Goal: Task Accomplishment & Management: Manage account settings

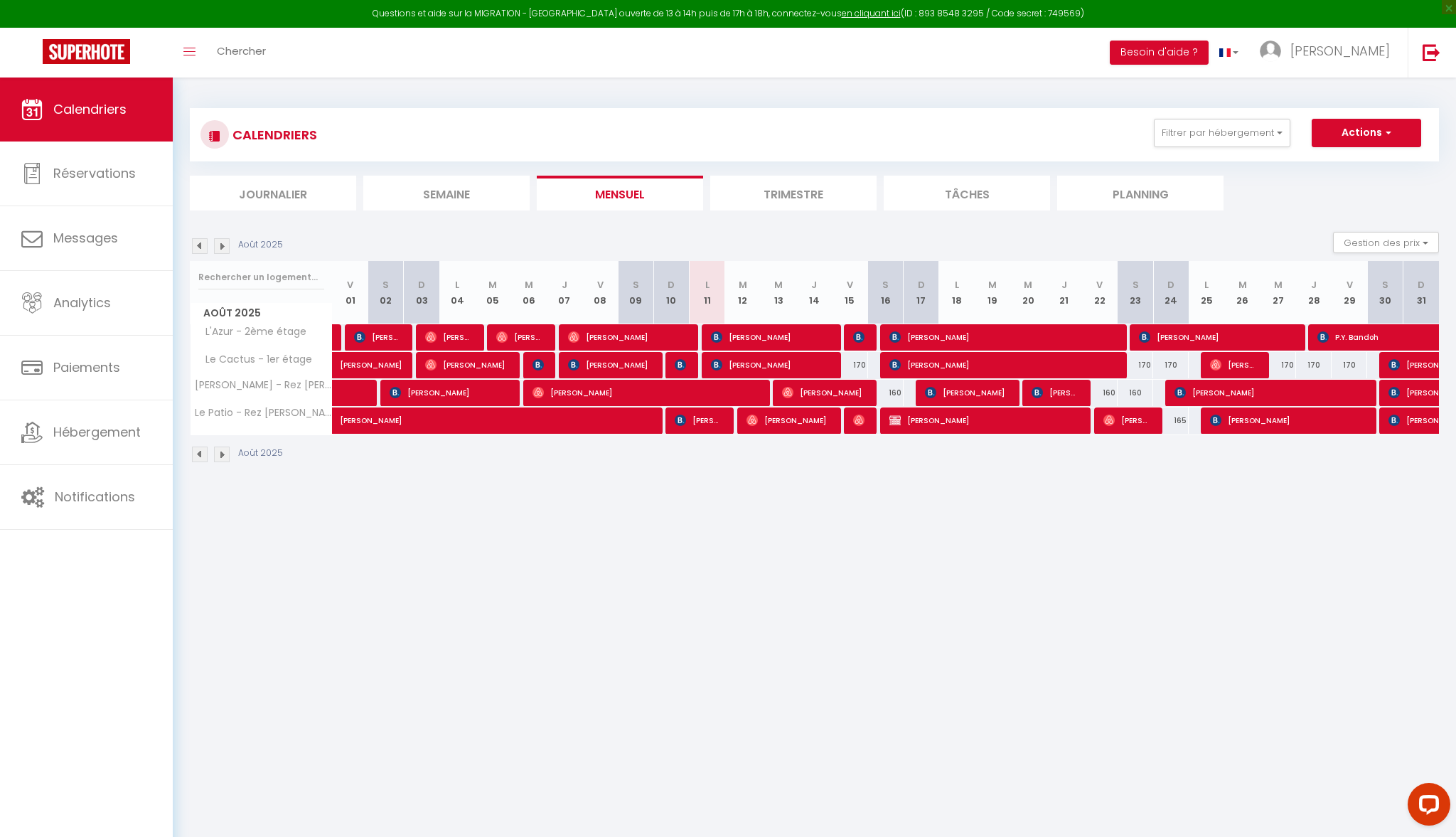
click at [1161, 179] on li "Planning" at bounding box center [1140, 193] width 167 height 35
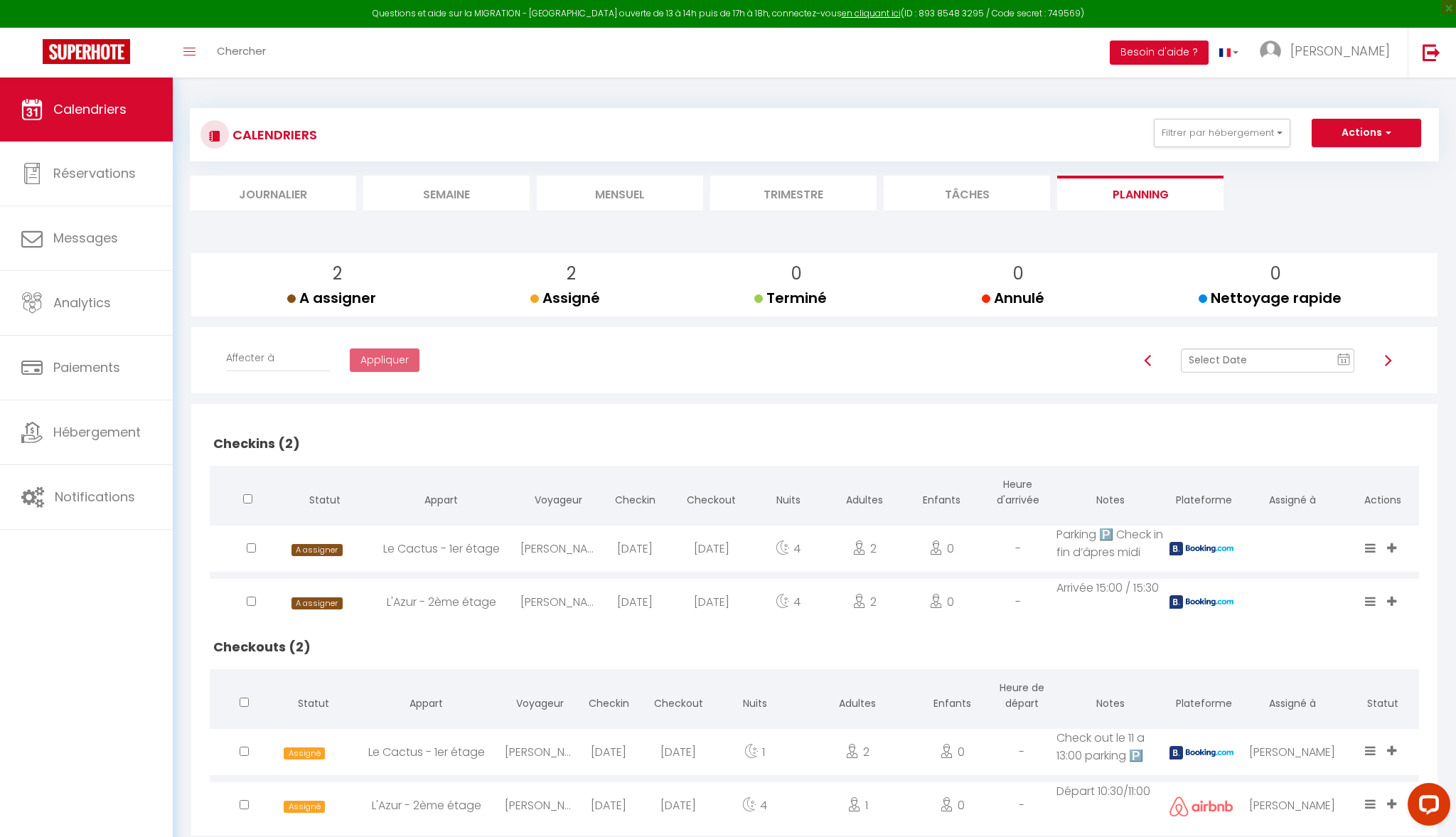
click at [1341, 358] on text "11" at bounding box center [1344, 361] width 7 height 7
click at [1204, 522] on td "24" at bounding box center [1197, 528] width 23 height 23
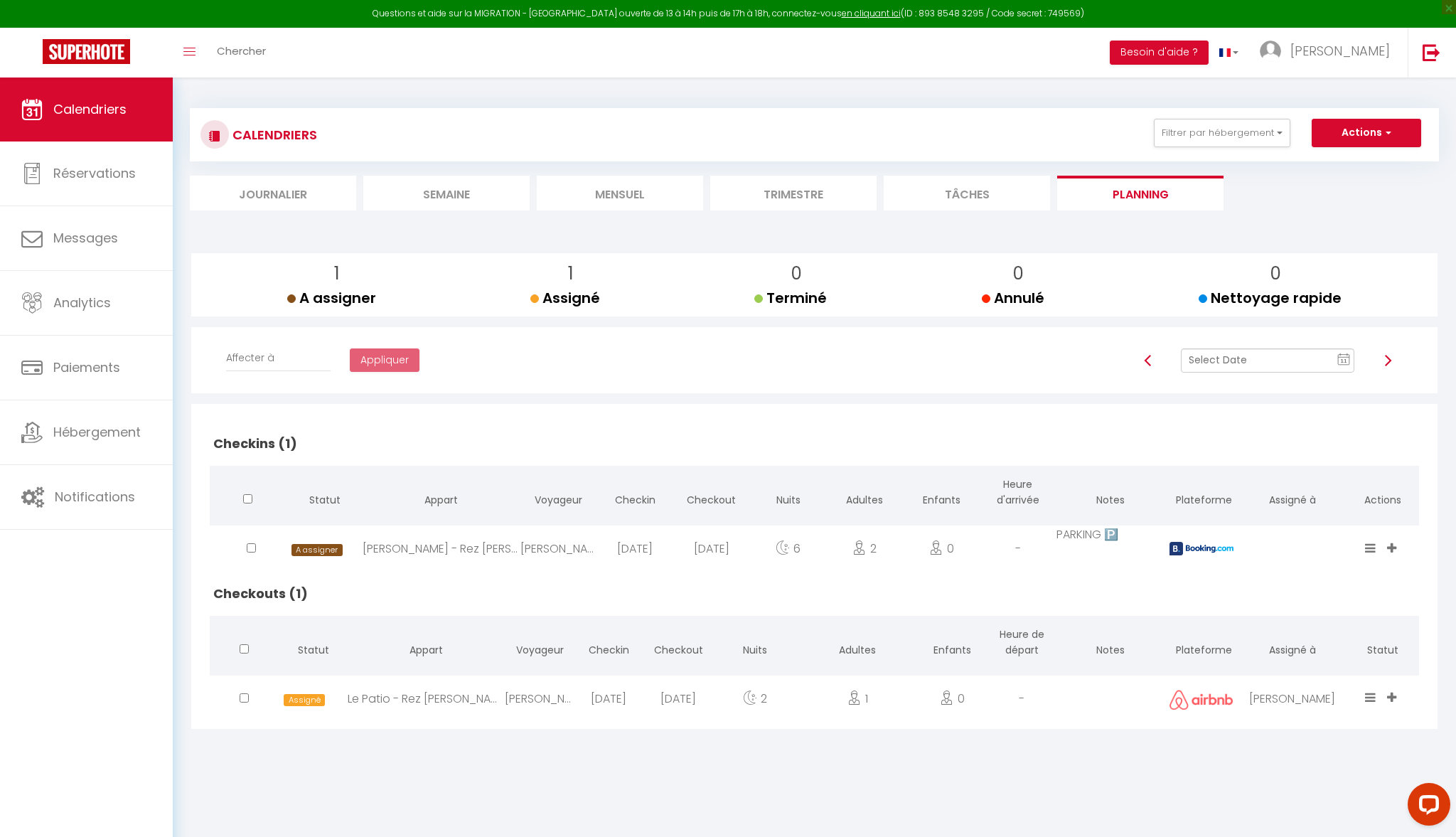
scroll to position [6, 0]
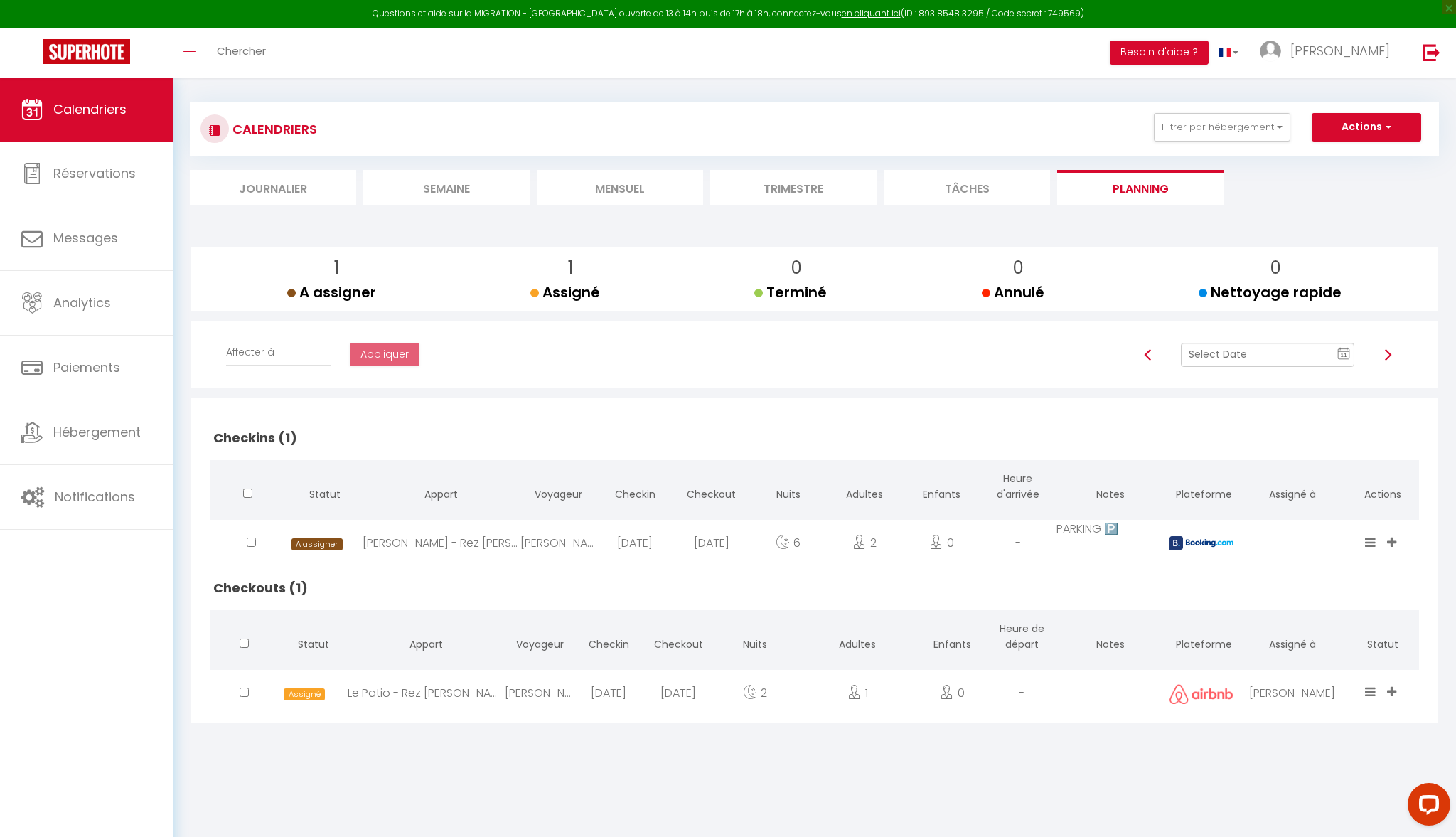
click at [1365, 694] on icon at bounding box center [1369, 691] width 11 height 12
click at [1374, 694] on icon at bounding box center [1369, 691] width 11 height 12
click at [1390, 692] on icon at bounding box center [1391, 691] width 9 height 12
click at [1325, 632] on li "[PERSON_NAME]" at bounding box center [1347, 639] width 112 height 27
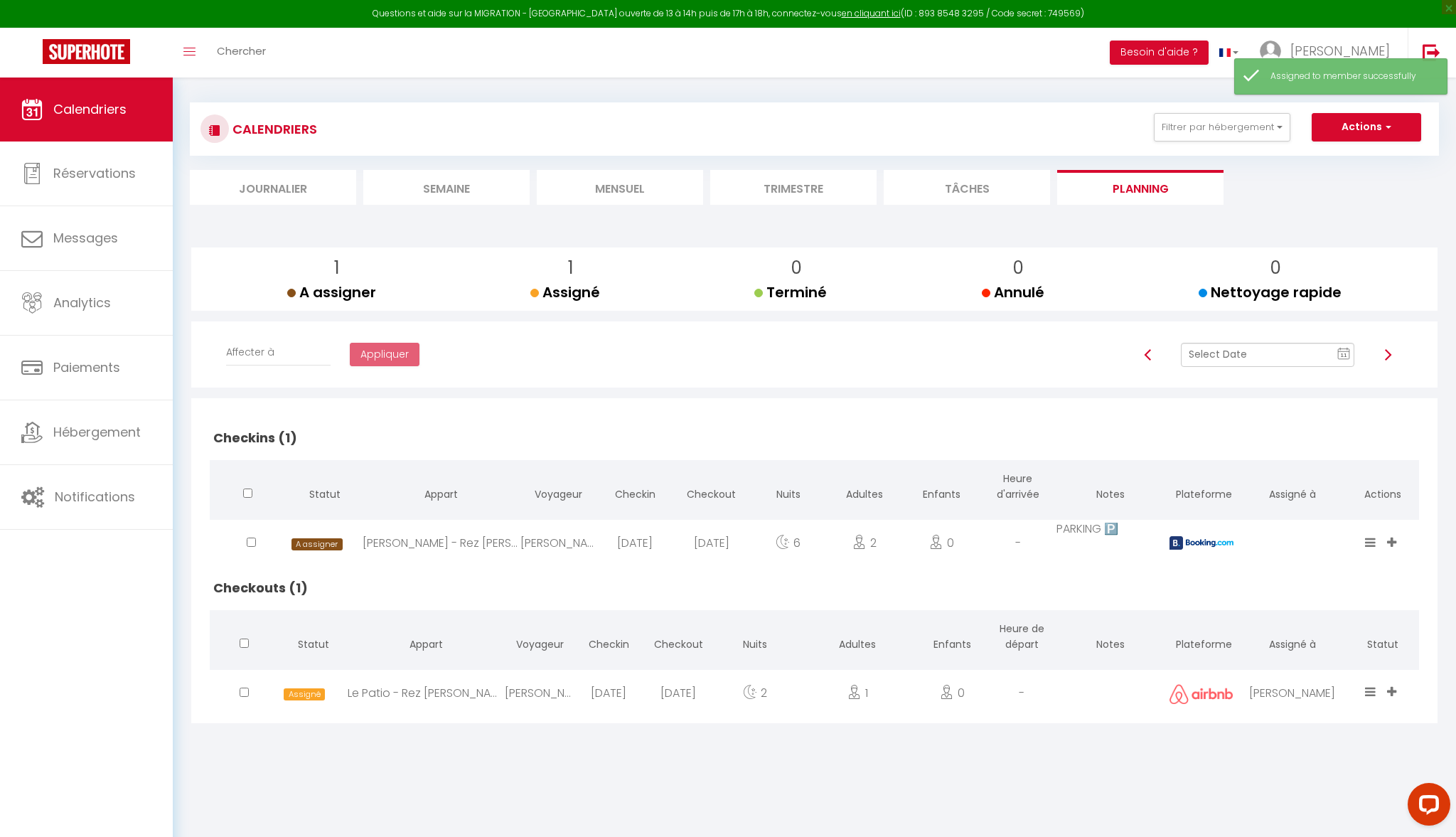
click at [1294, 730] on div "1 A assigner A assigner 1 Assigné Assigné 0 Terminé Terminé 0 Annulé Annulé 0 N…" at bounding box center [814, 485] width 1249 height 519
click at [1348, 349] on rect at bounding box center [1344, 354] width 12 height 10
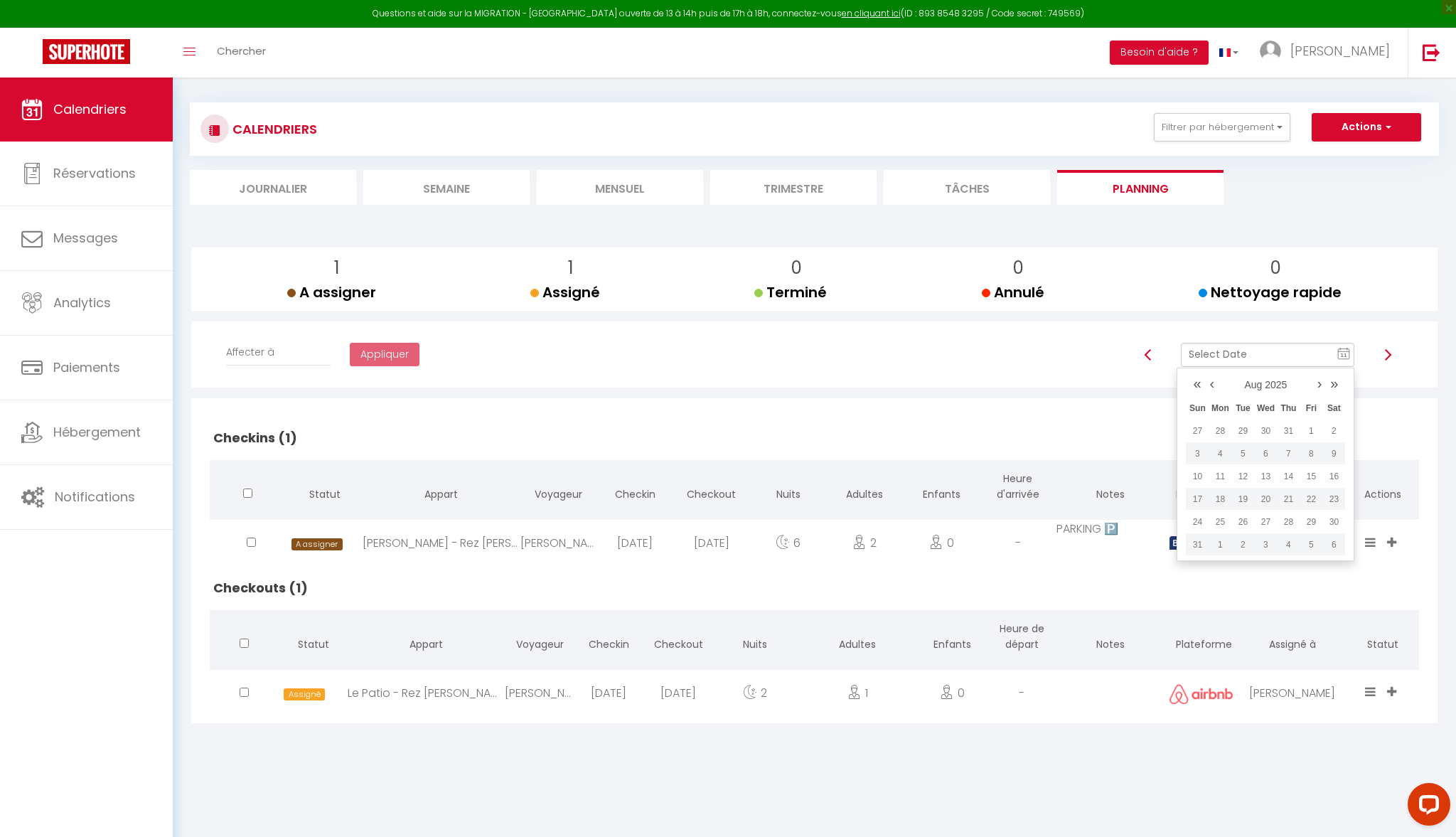
click at [1320, 759] on div "CALENDRIERS Filtrer par hébergement Tous L'Azur - 2ème étage Le Cactus - 1er ét…" at bounding box center [815, 416] width 1283 height 689
click at [92, 111] on span "Calendriers" at bounding box center [90, 110] width 73 height 18
click at [74, 59] on img at bounding box center [87, 51] width 87 height 25
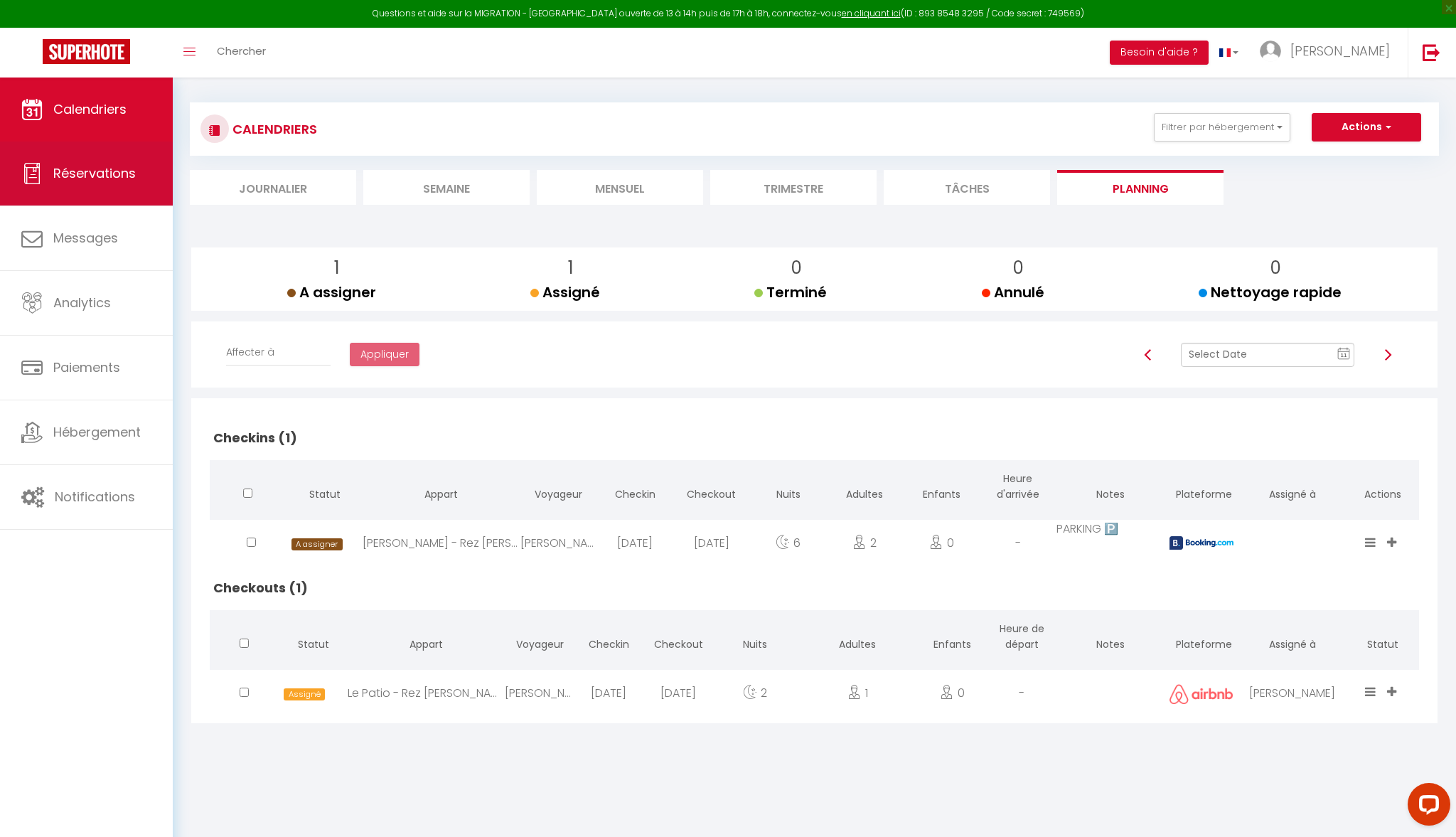
click at [69, 180] on span "Réservations" at bounding box center [95, 173] width 82 height 18
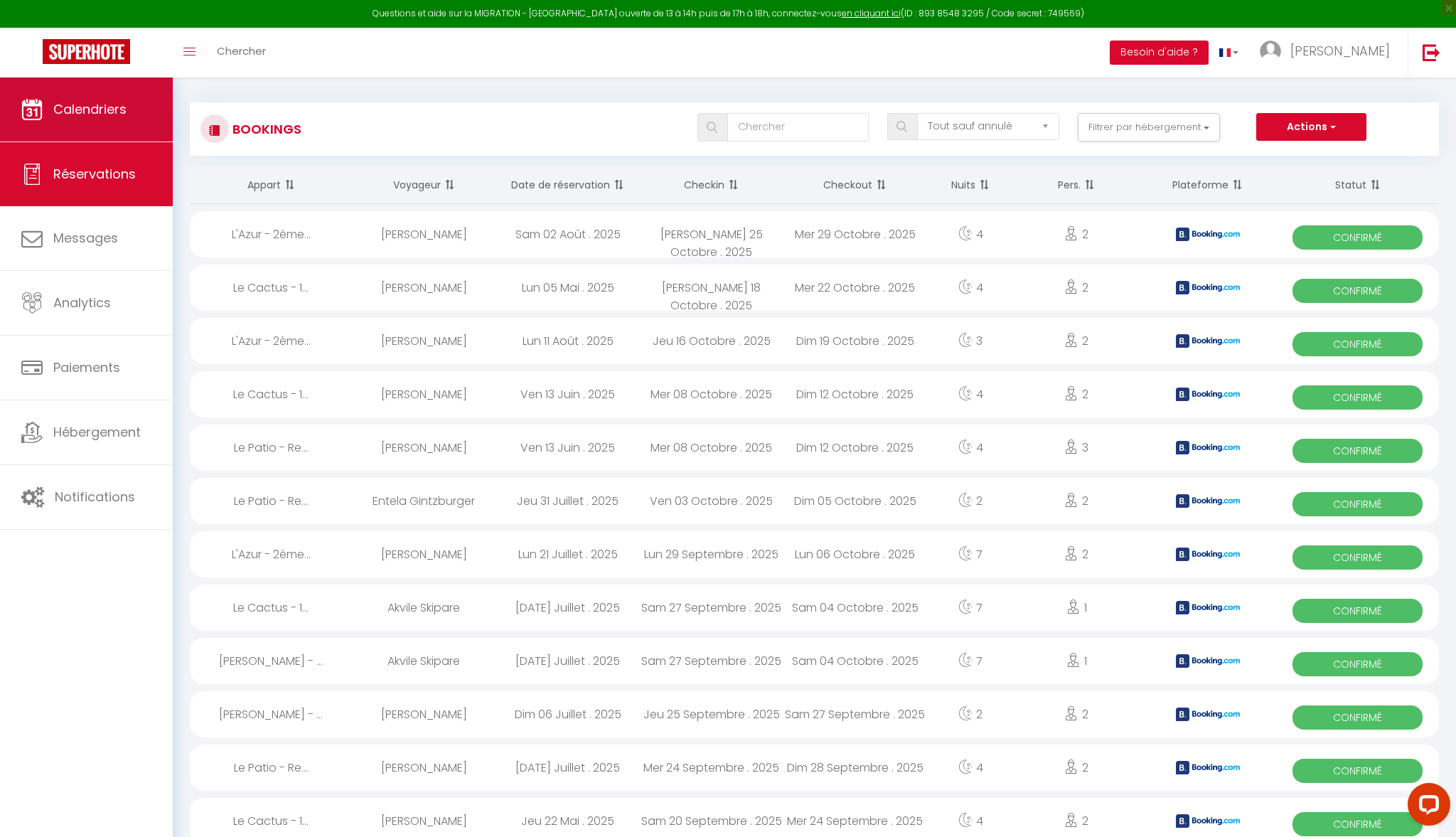
click at [96, 115] on span "Calendriers" at bounding box center [90, 110] width 73 height 18
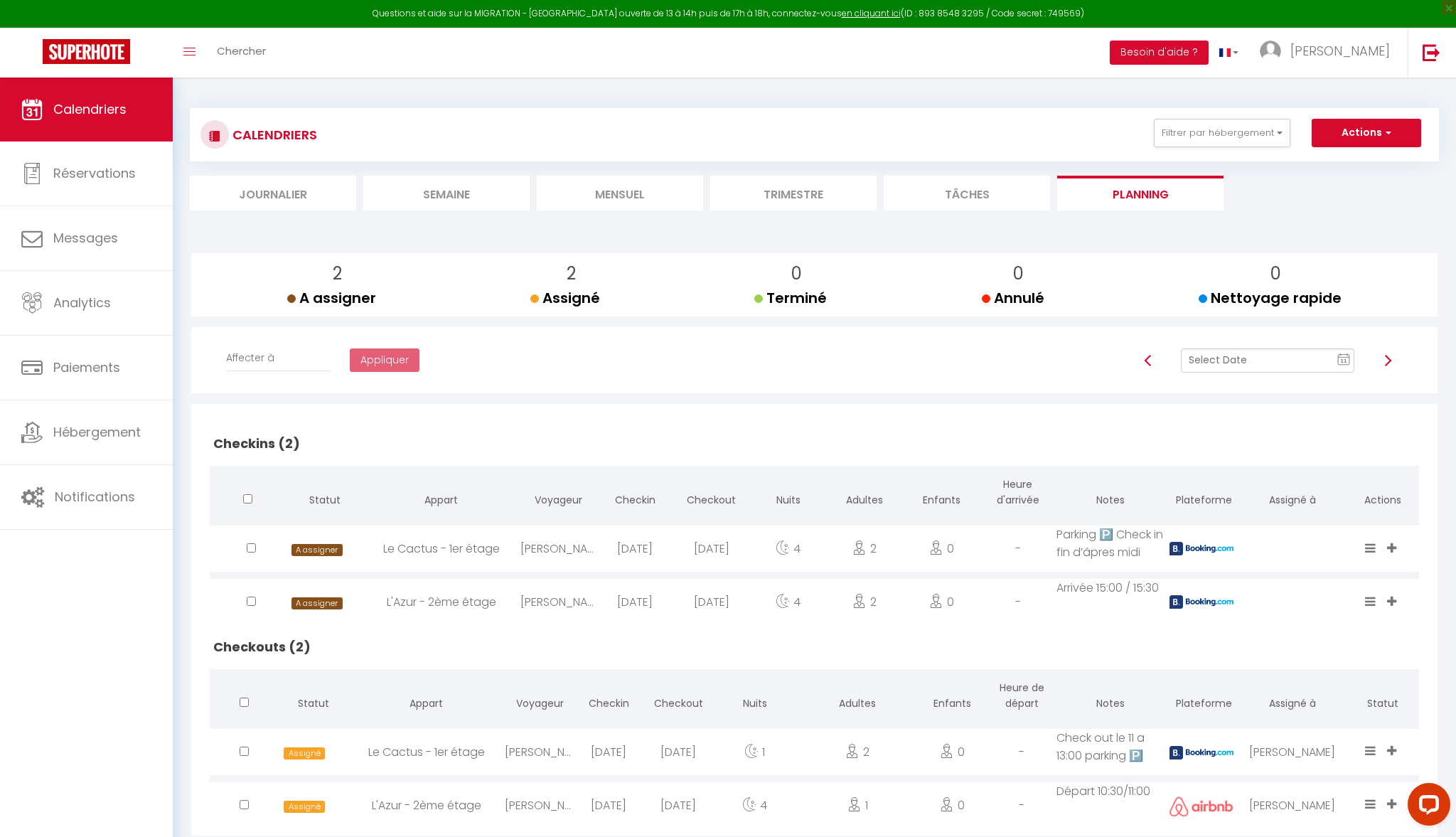
click at [769, 188] on li "Trimestre" at bounding box center [793, 193] width 167 height 35
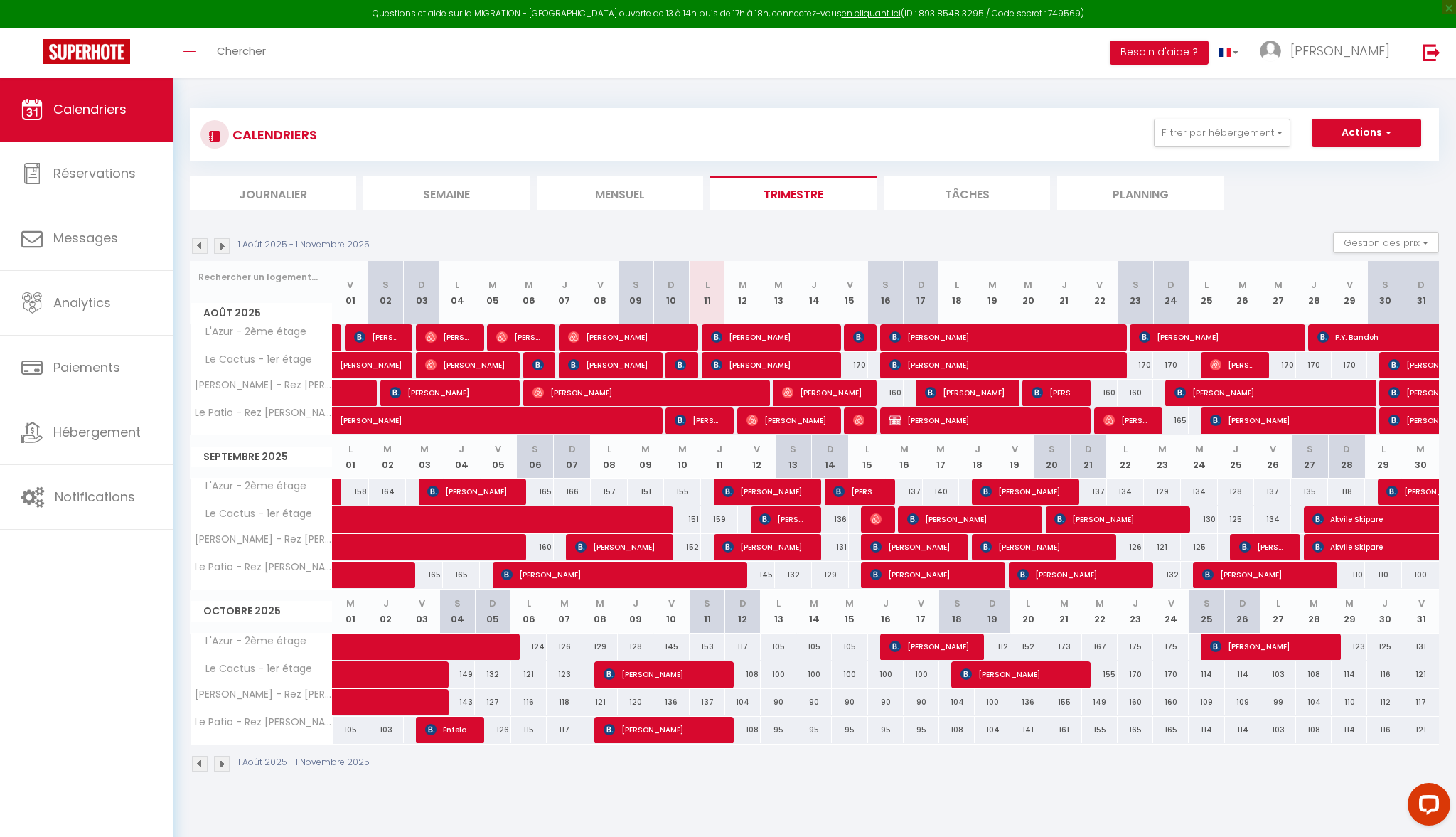
click at [1168, 332] on span "[PERSON_NAME]" at bounding box center [1217, 336] width 157 height 27
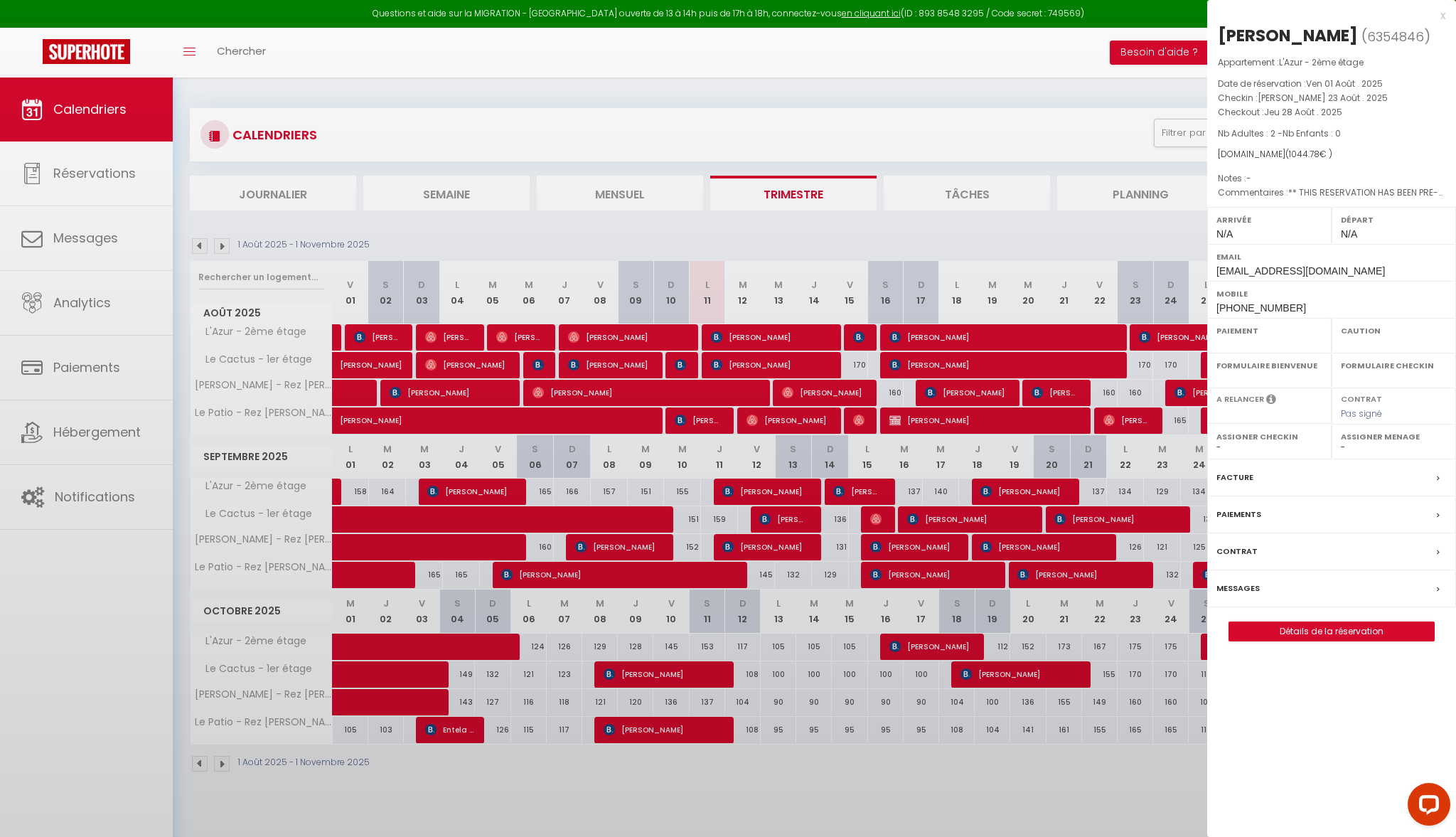
select select "OK"
select select "0"
select select "1"
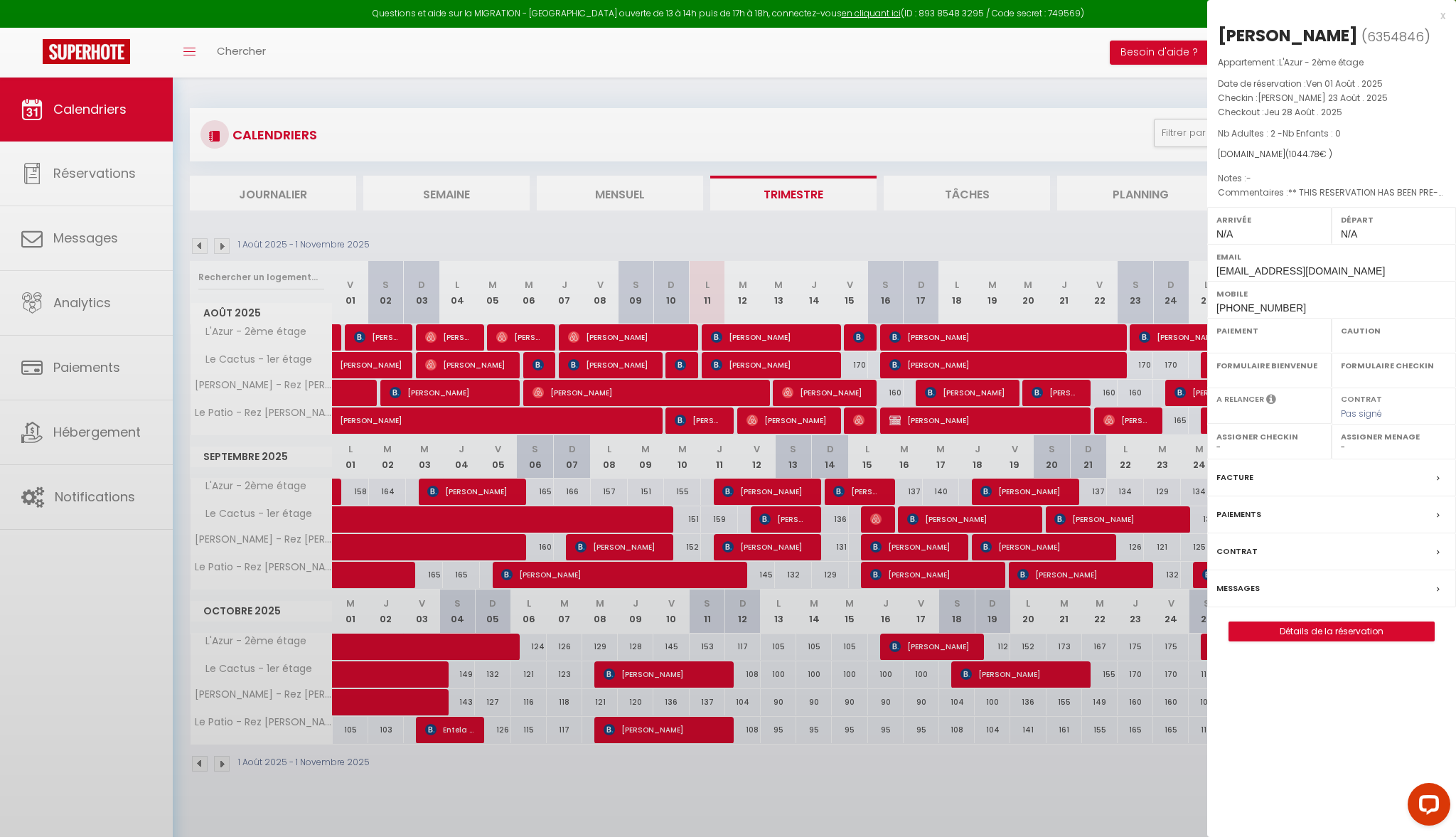
select select
select select "50544"
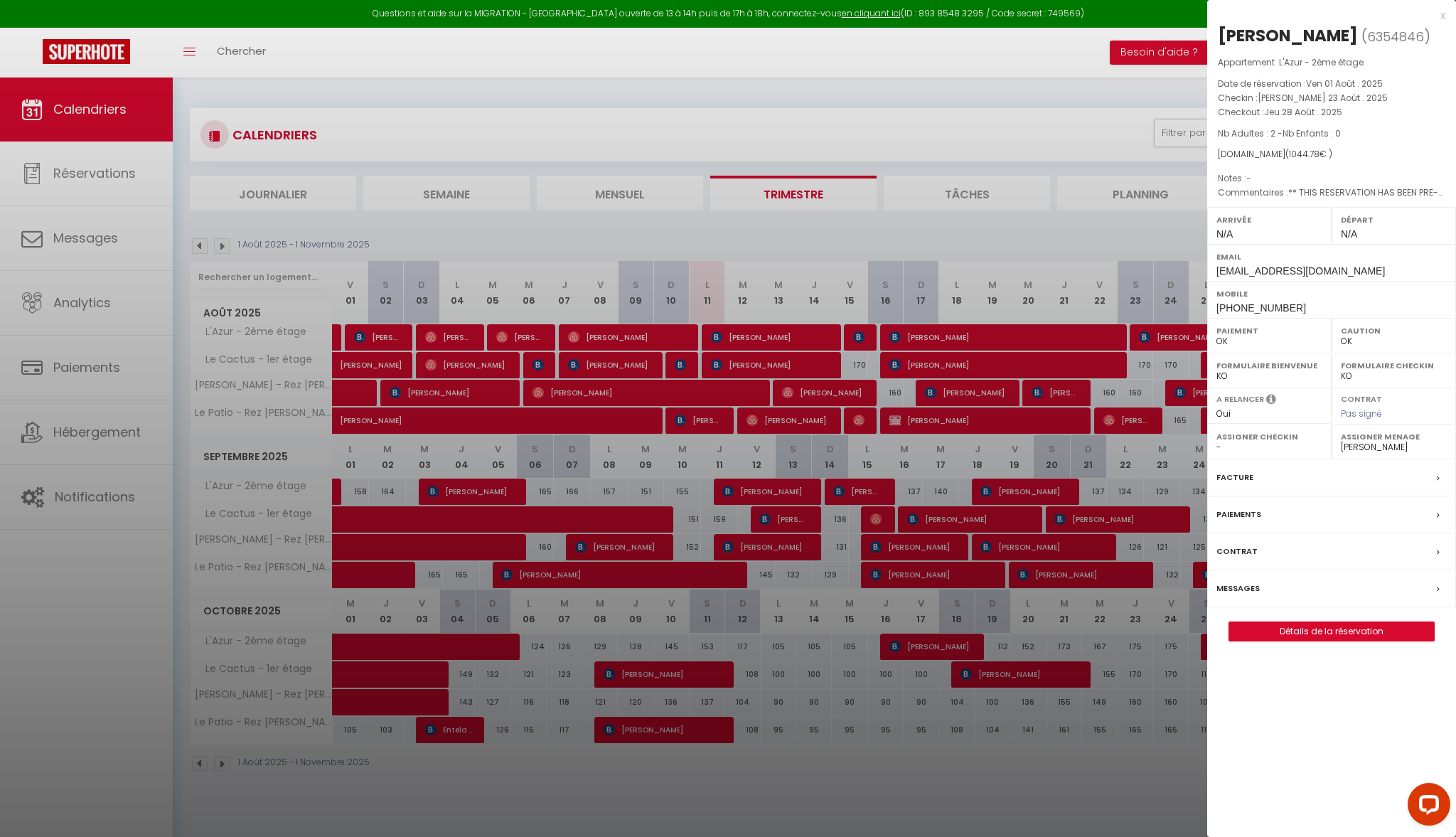
click at [1322, 626] on link "Détails de la réservation" at bounding box center [1332, 631] width 204 height 18
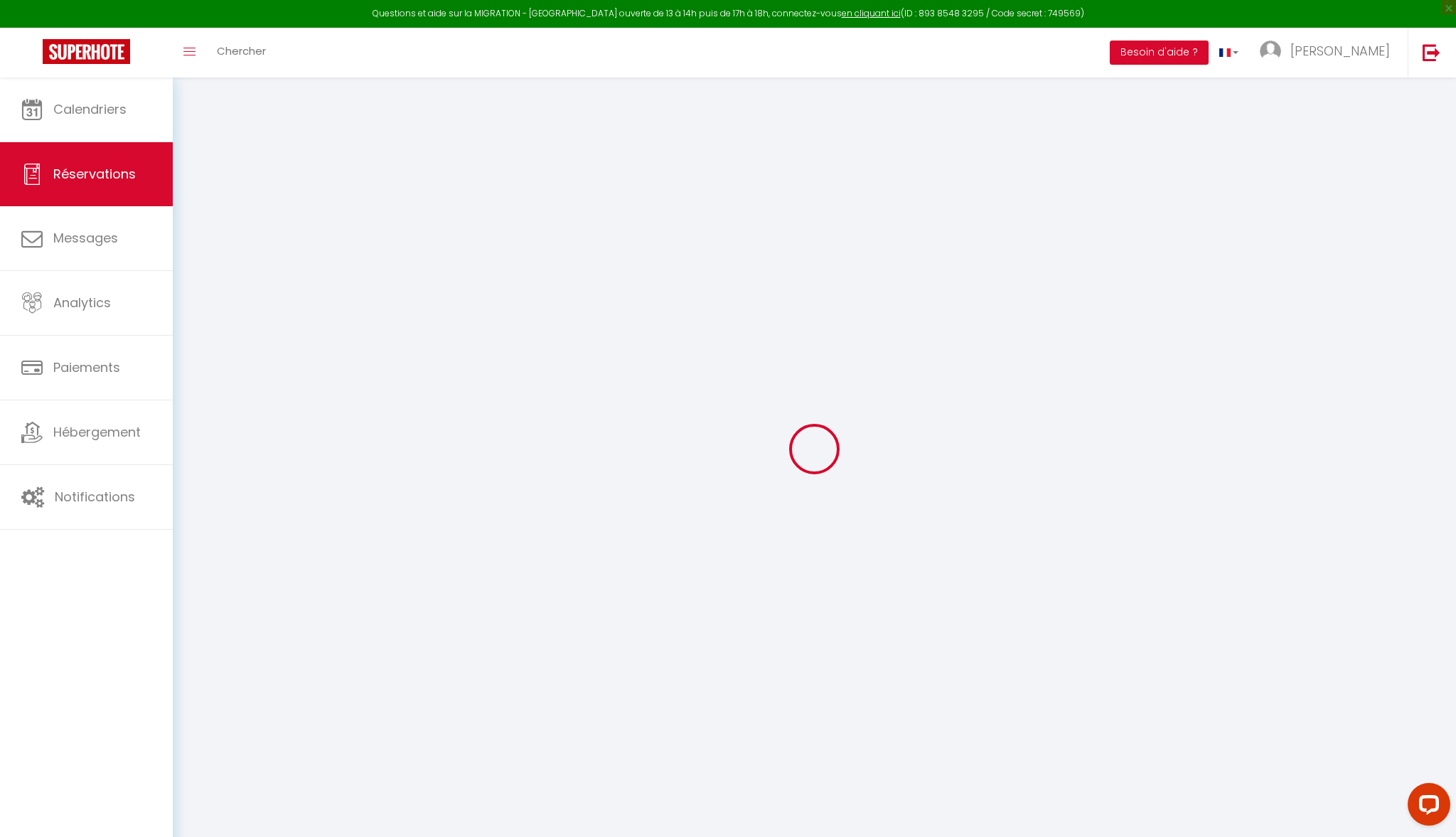
type input "[PERSON_NAME]"
type input "[EMAIL_ADDRESS][DOMAIN_NAME]"
type input "[PHONE_NUMBER]"
select select "CH"
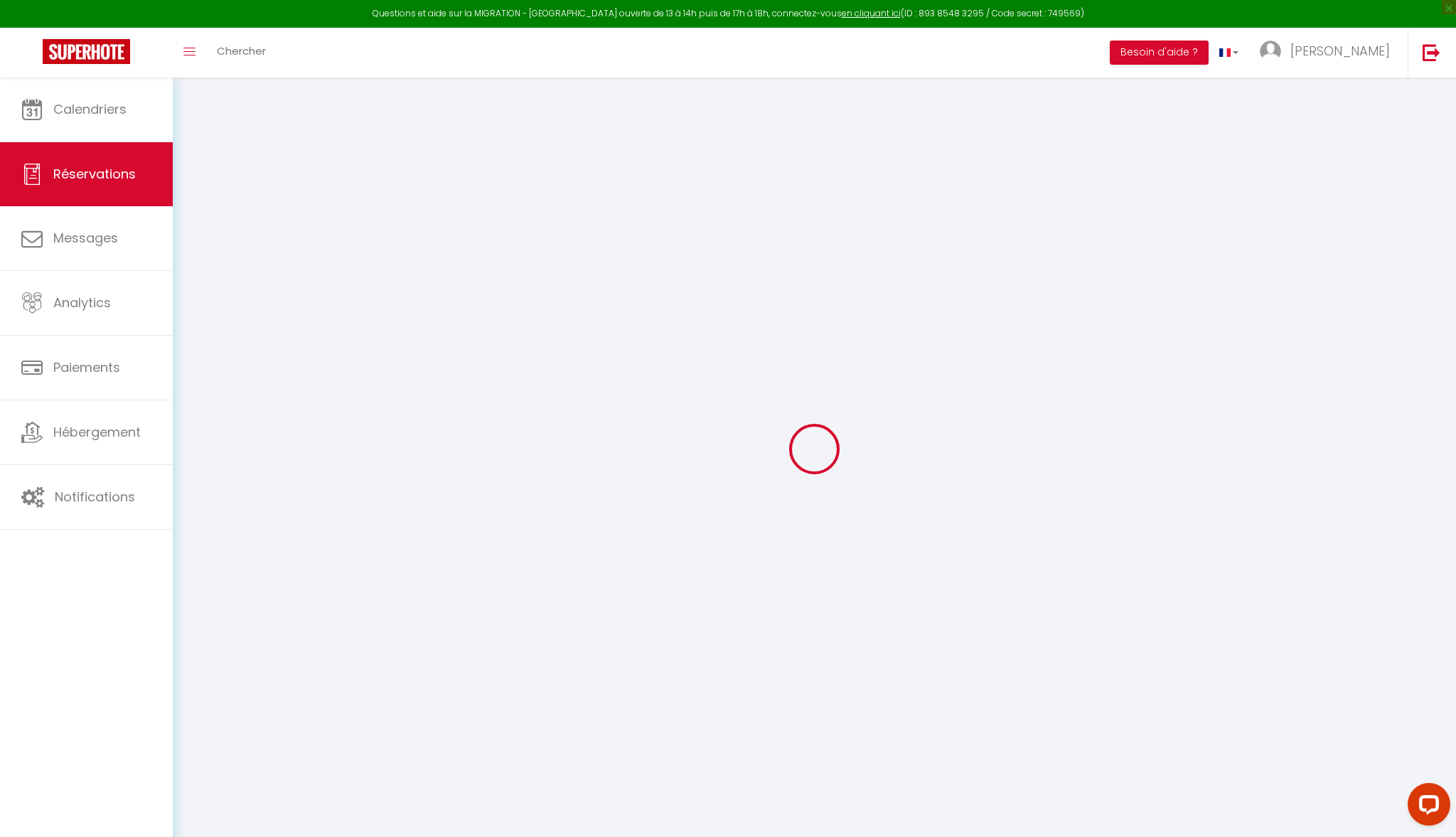
type input "216.21"
type input "14.63"
select select "64555"
select select "1"
select select
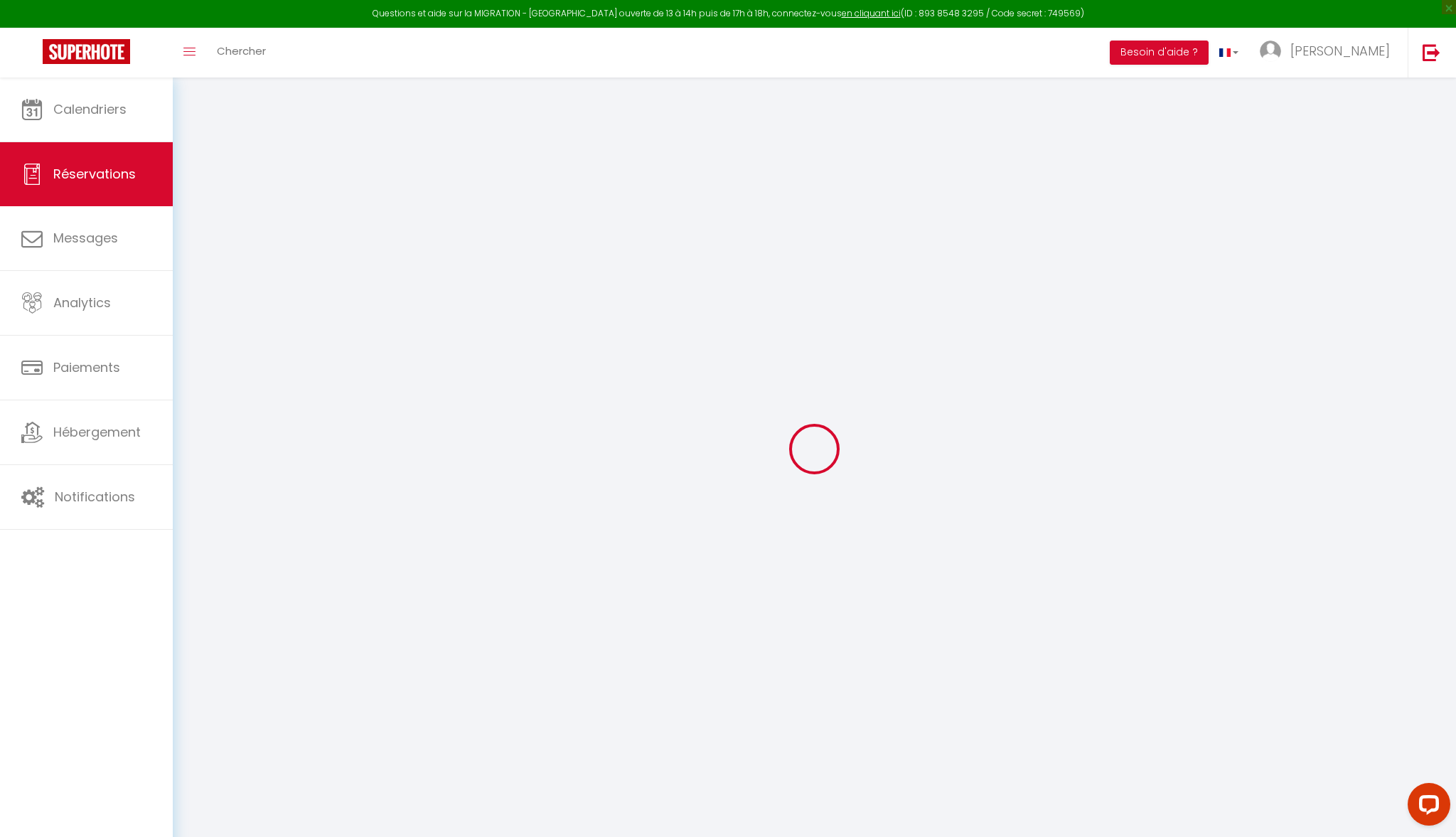
select select
type input "2"
select select "12"
select select "15"
type input "947.75"
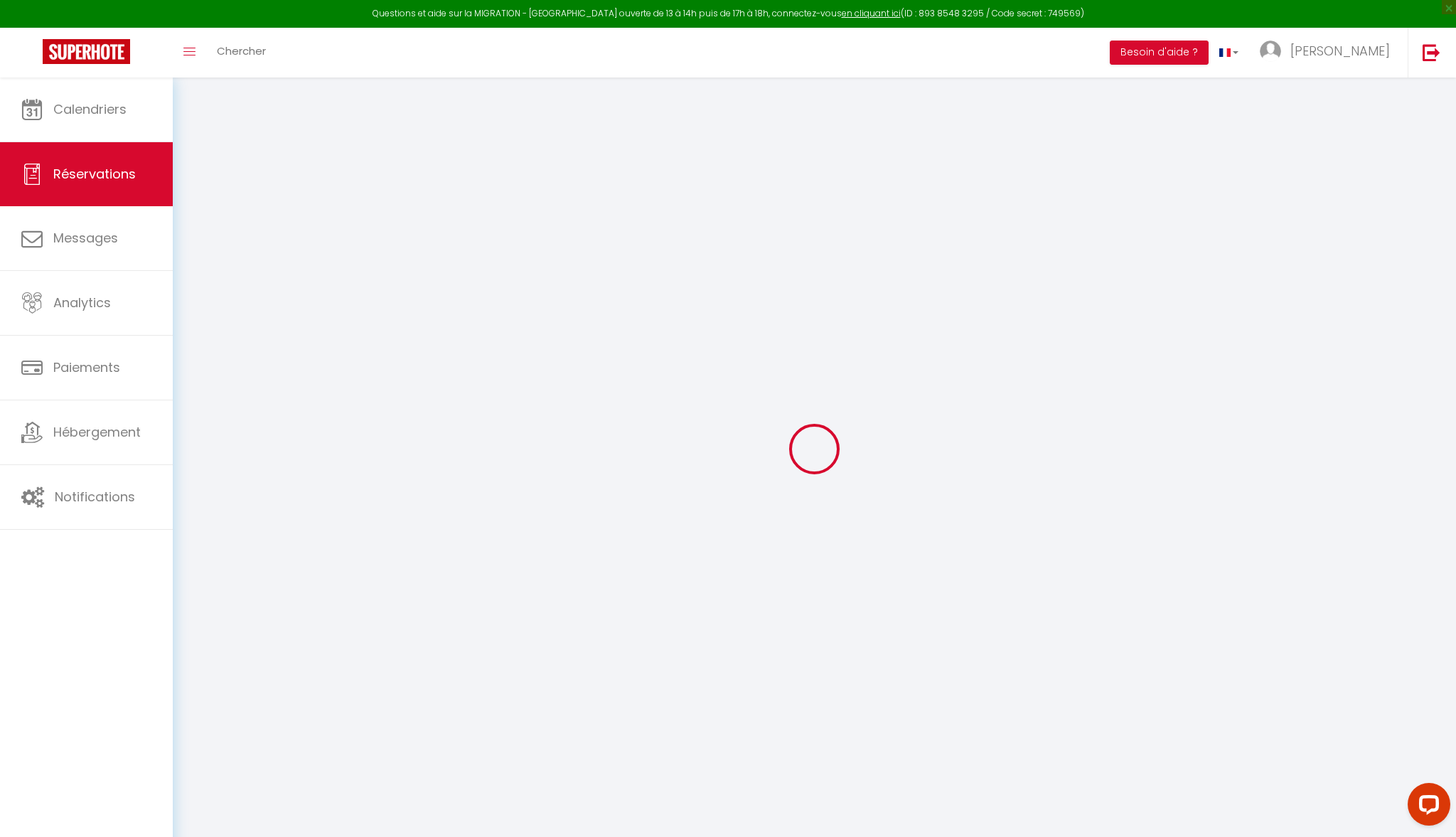
checkbox input "false"
type input "0"
select select "2"
type input "0"
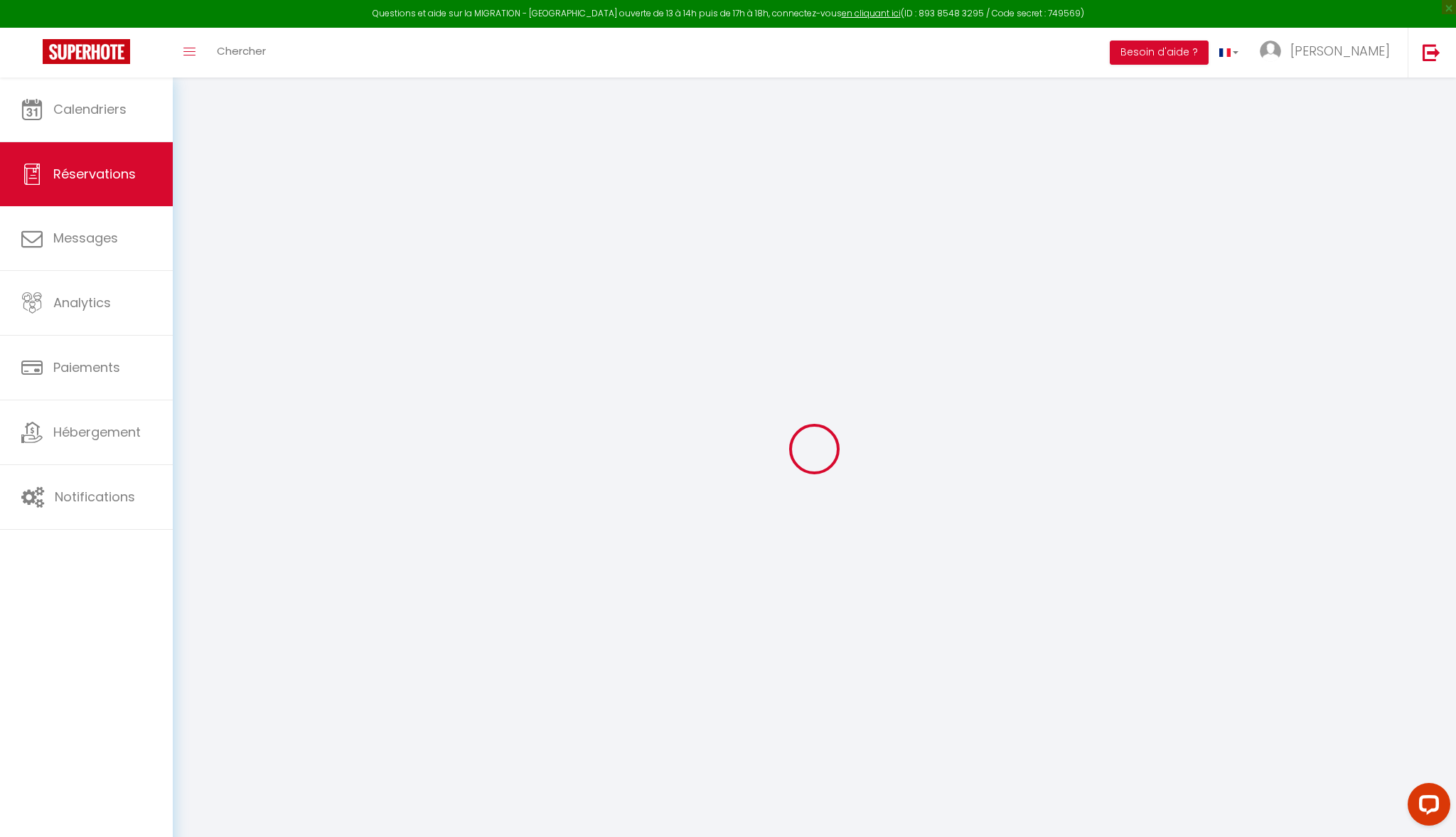
type input "0"
select select
checkbox input "false"
select select
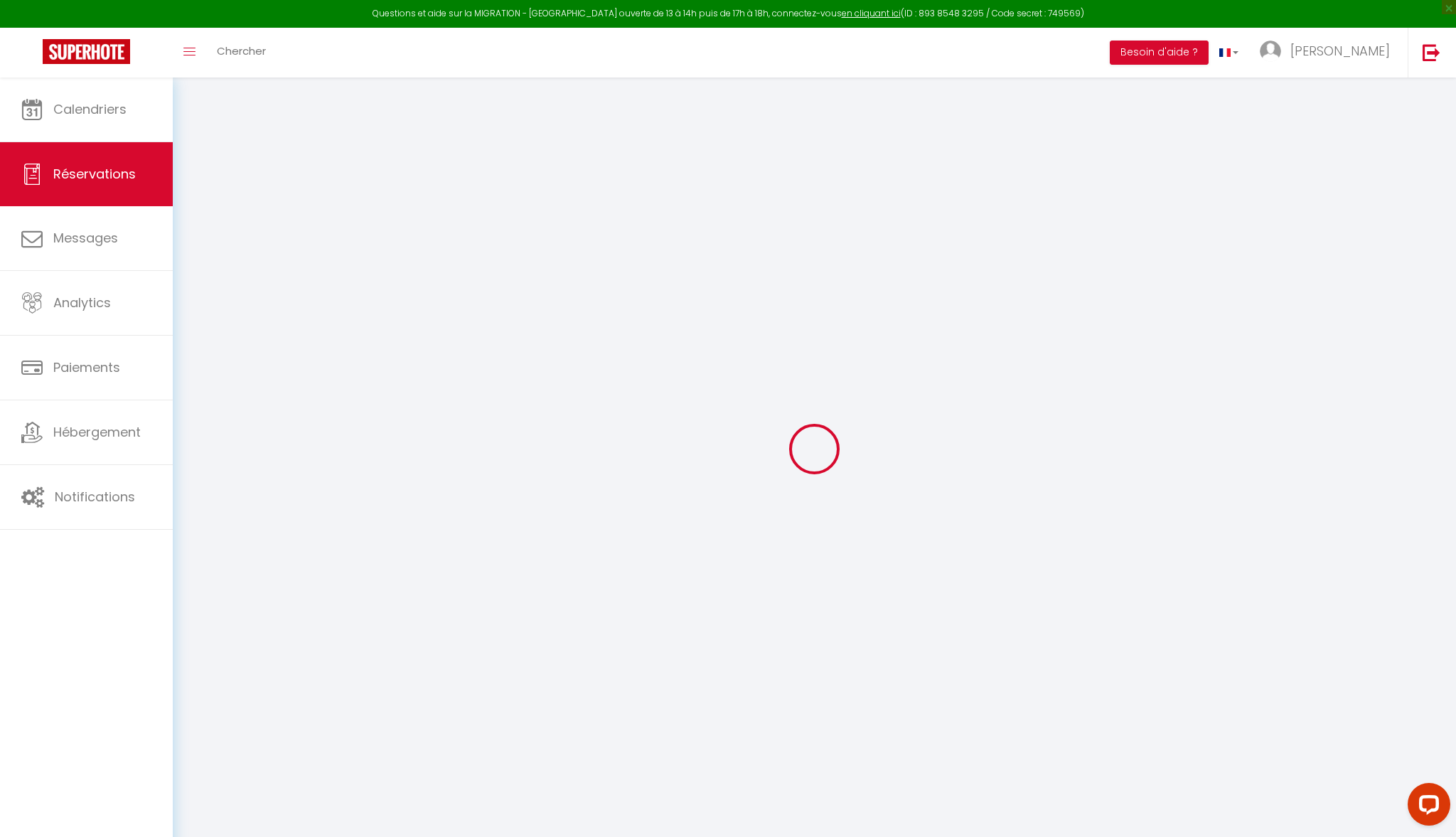
select select
checkbox input "false"
select select
checkbox input "false"
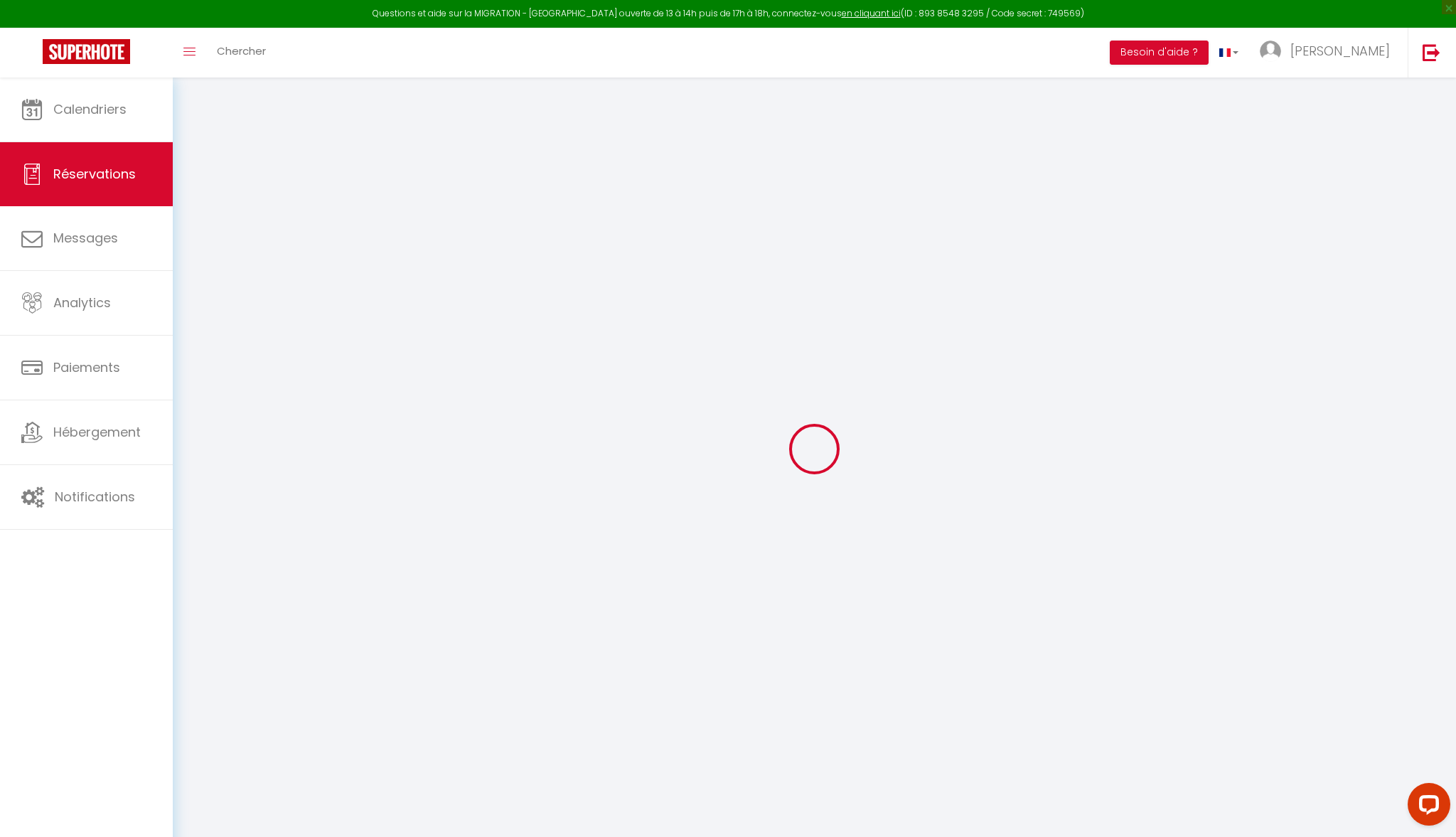
type textarea "** THIS RESERVATION HAS BEEN PRE-PAID ** BOOKING NOTE : Payment charge is EUR 1…"
type input "35"
type input "62.03"
select select
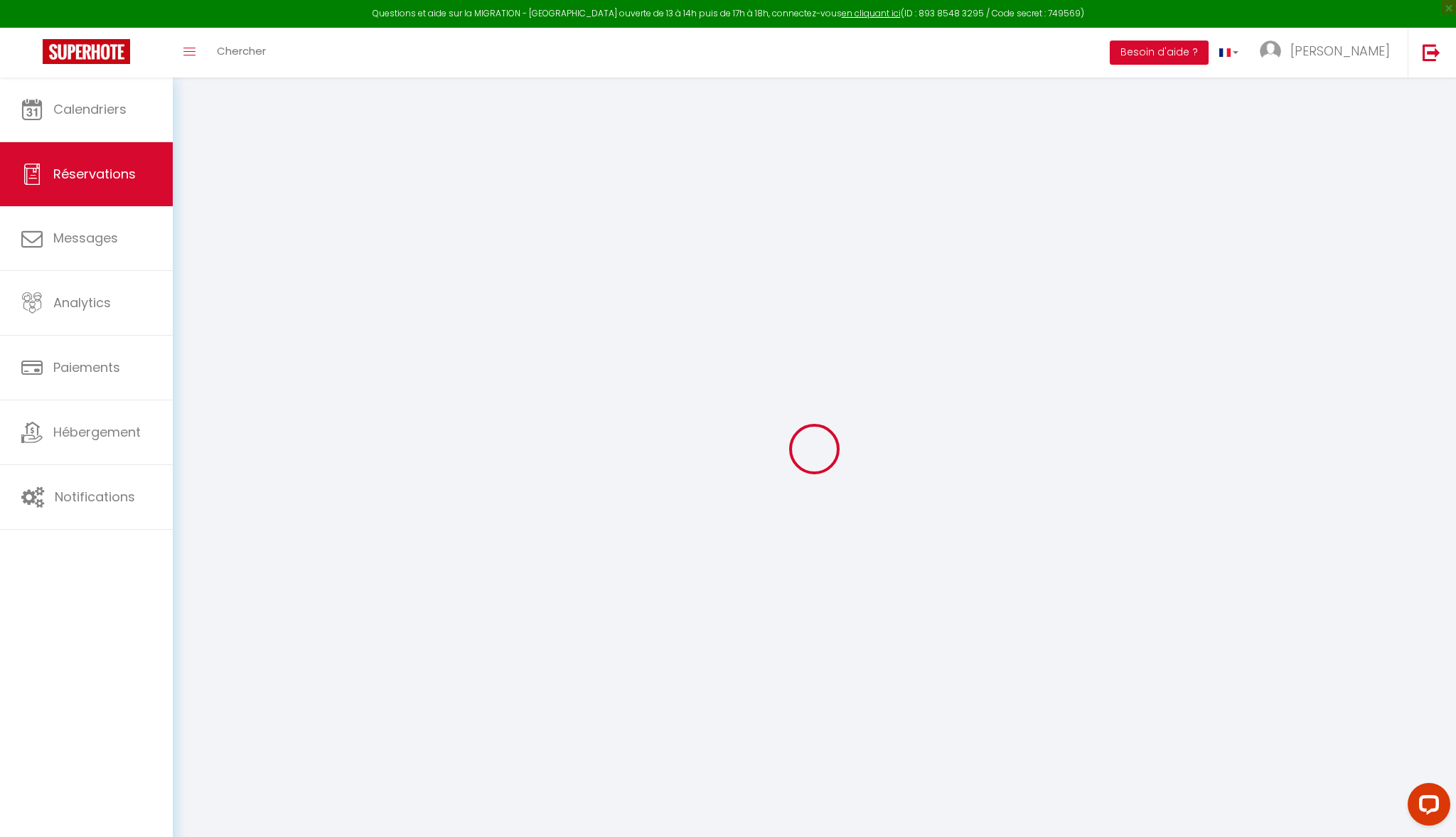
checkbox input "false"
select select
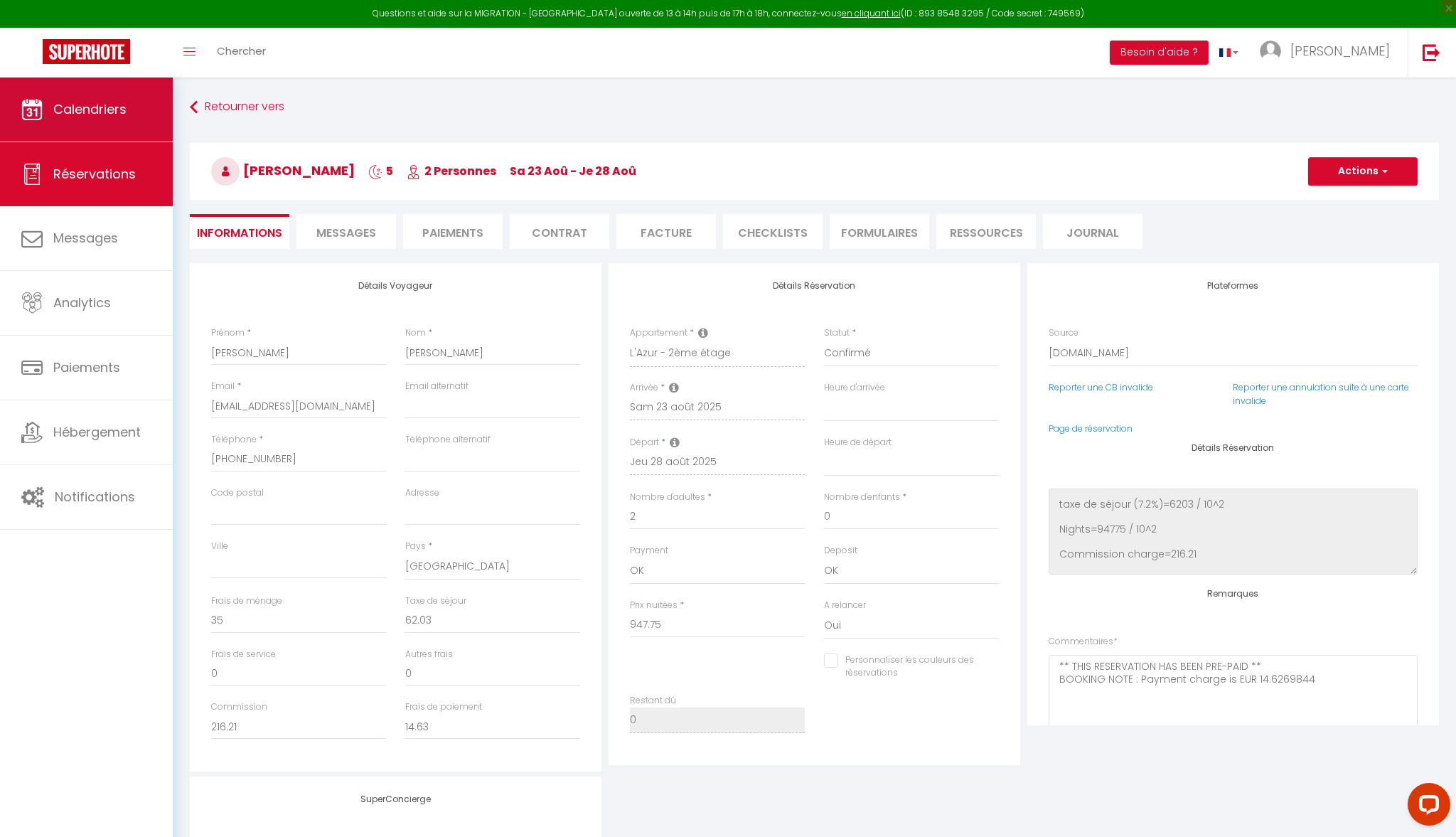
click at [123, 111] on span "Calendriers" at bounding box center [90, 110] width 73 height 18
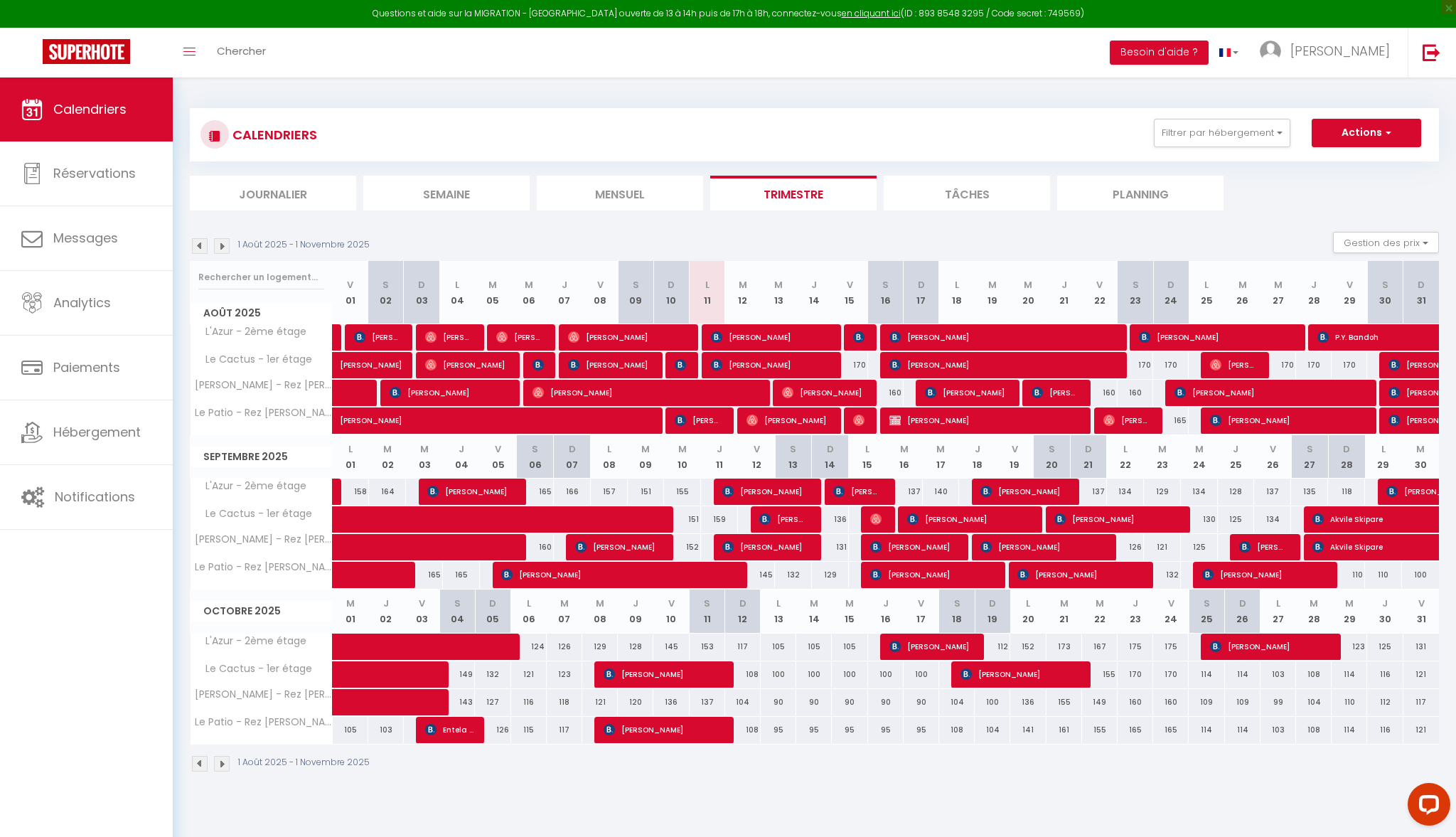
click at [1106, 332] on span "[PERSON_NAME]" at bounding box center [1004, 336] width 229 height 27
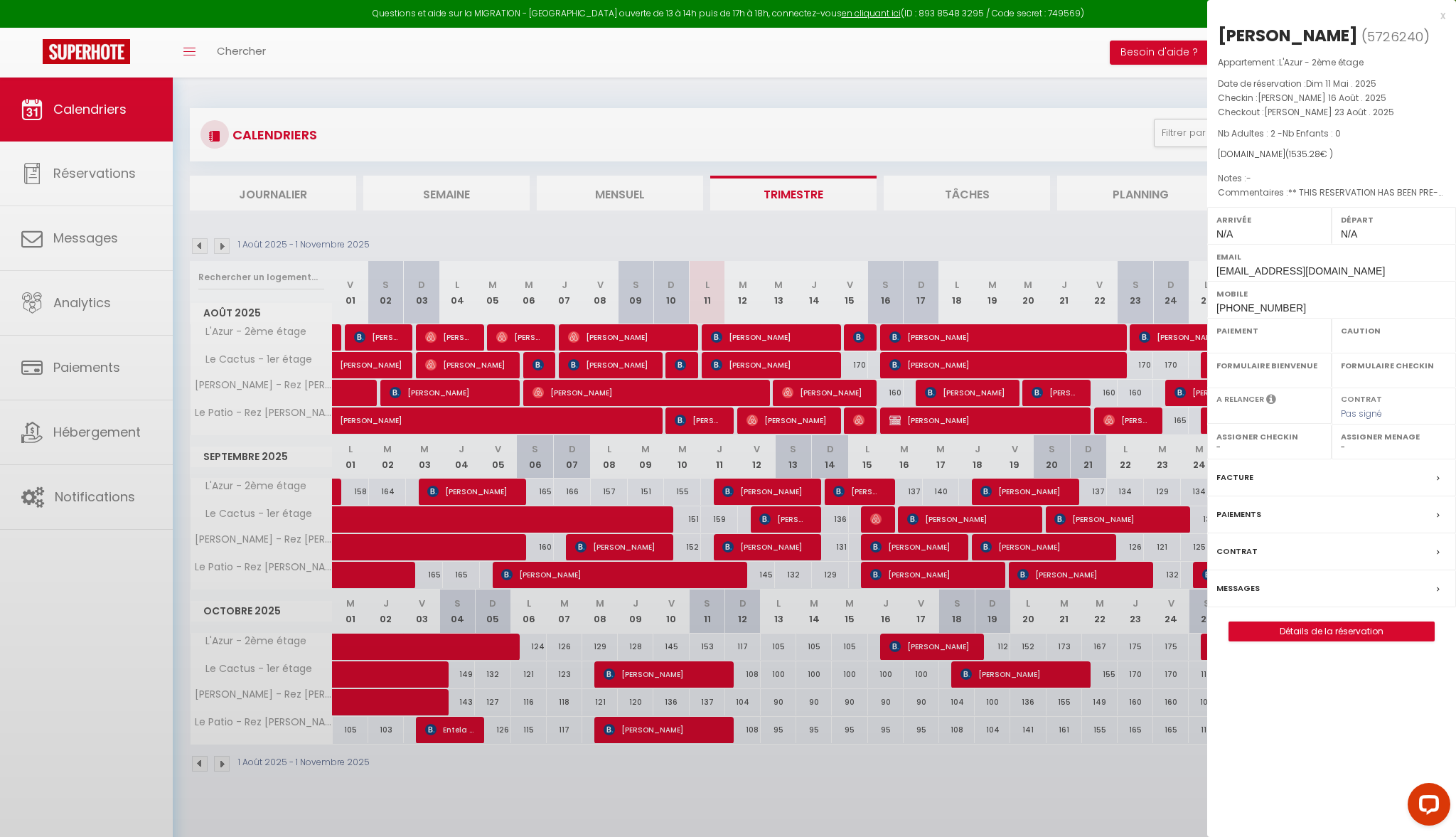
select select "OK"
select select "0"
select select "1"
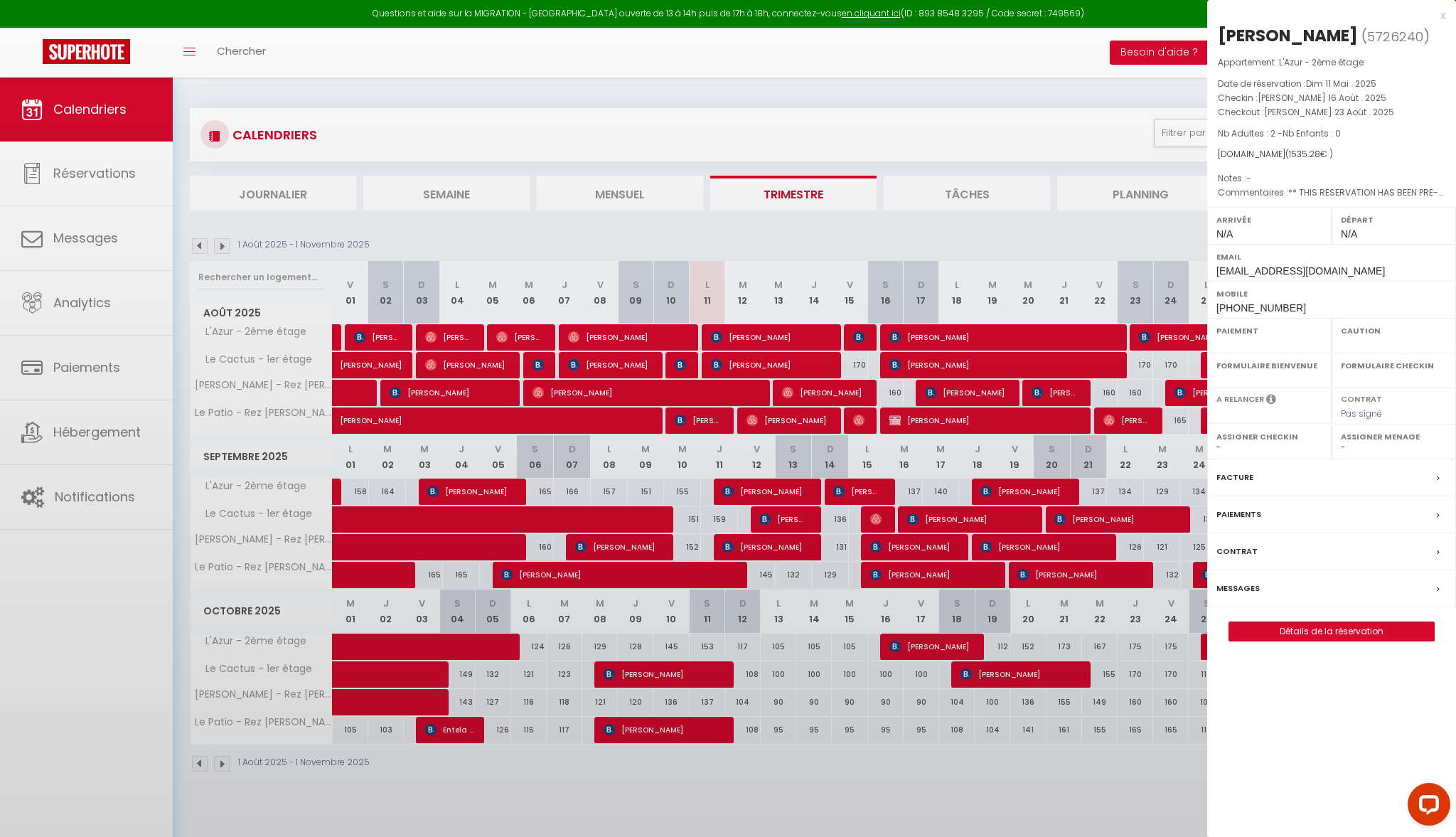
select select
select select "50544"
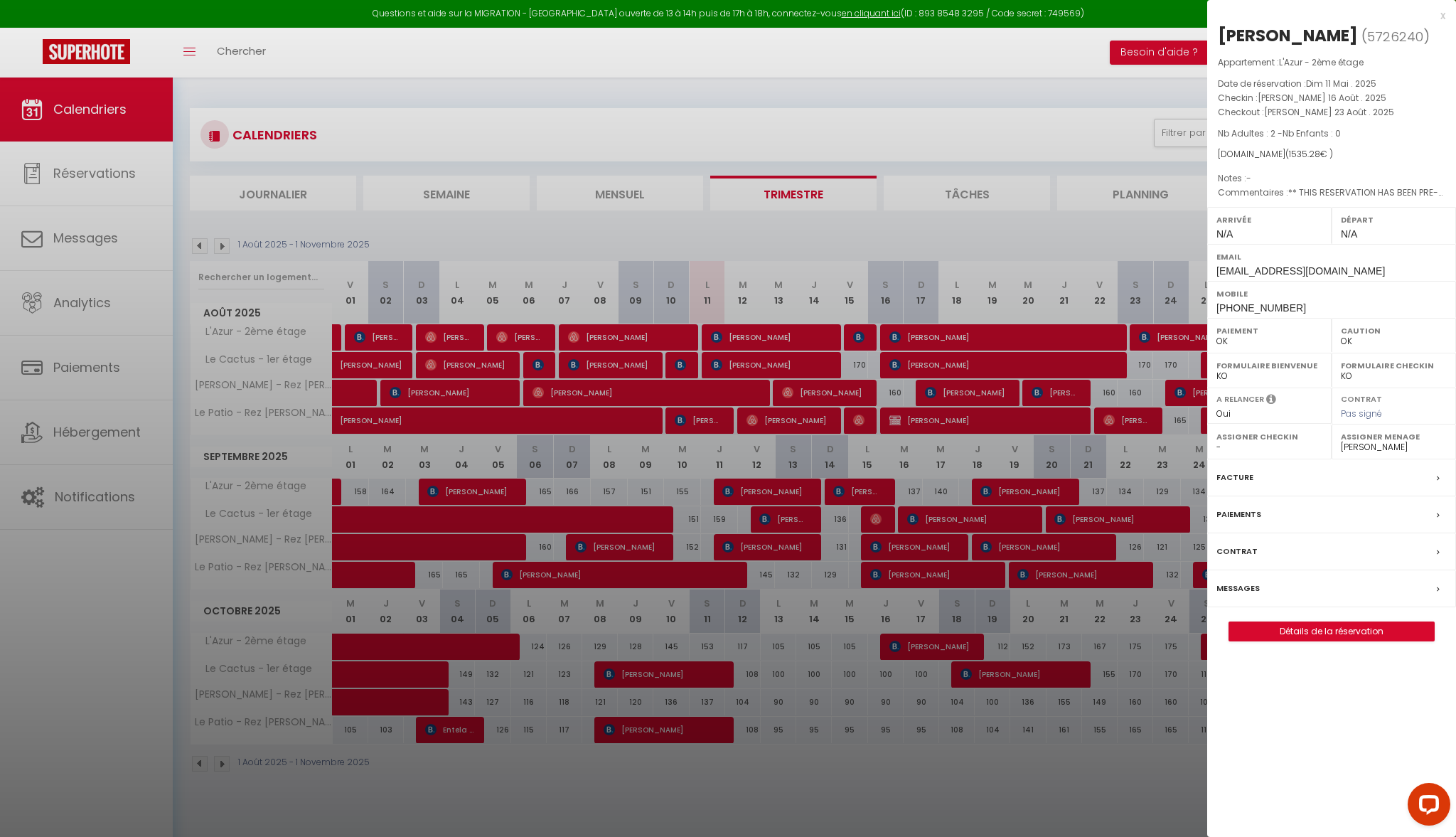
click at [1294, 634] on link "Détails de la réservation" at bounding box center [1332, 631] width 204 height 18
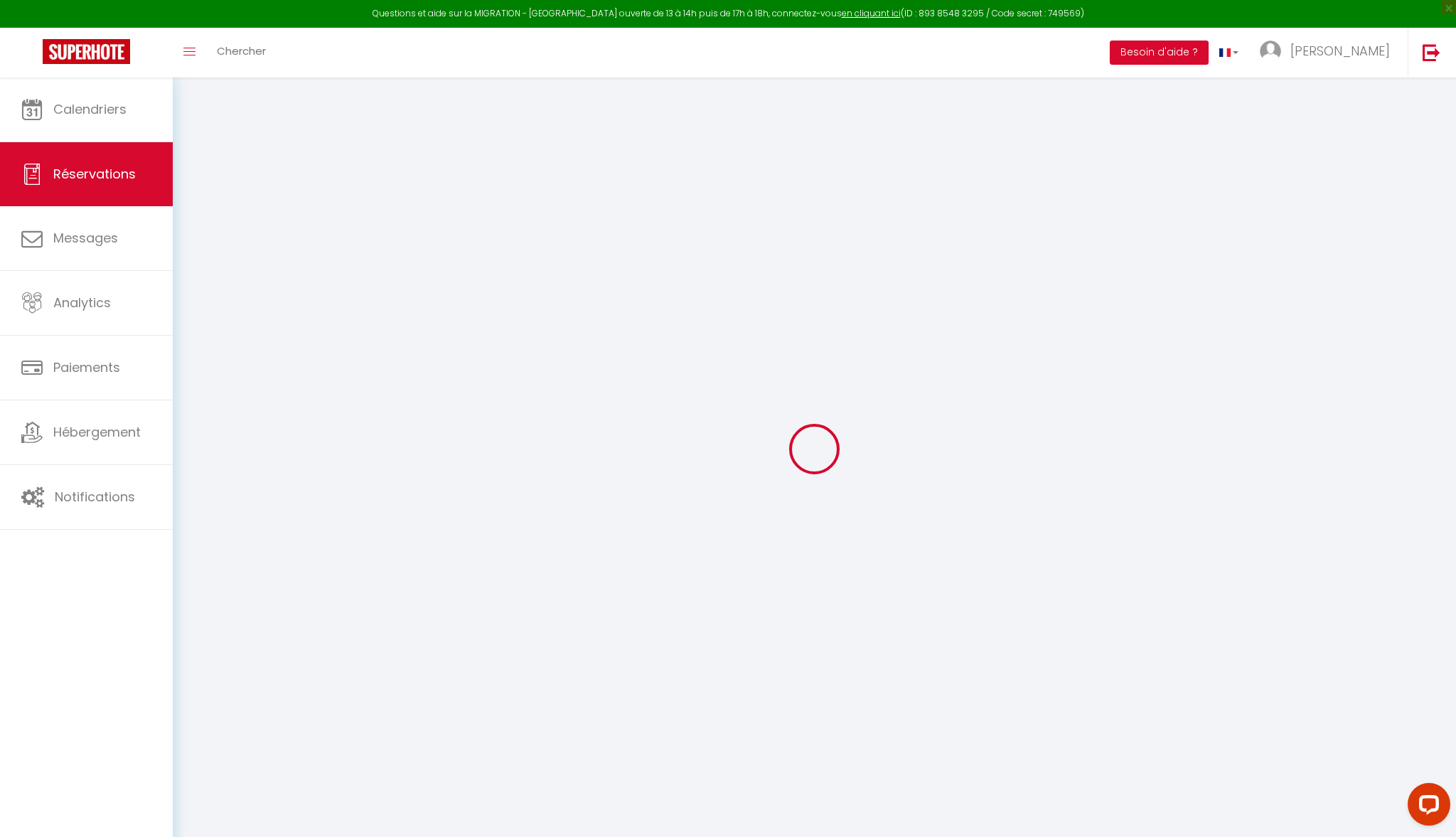
type input "[PERSON_NAME]"
type input "[EMAIL_ADDRESS][DOMAIN_NAME]"
type input "[PHONE_NUMBER]"
select select "AT"
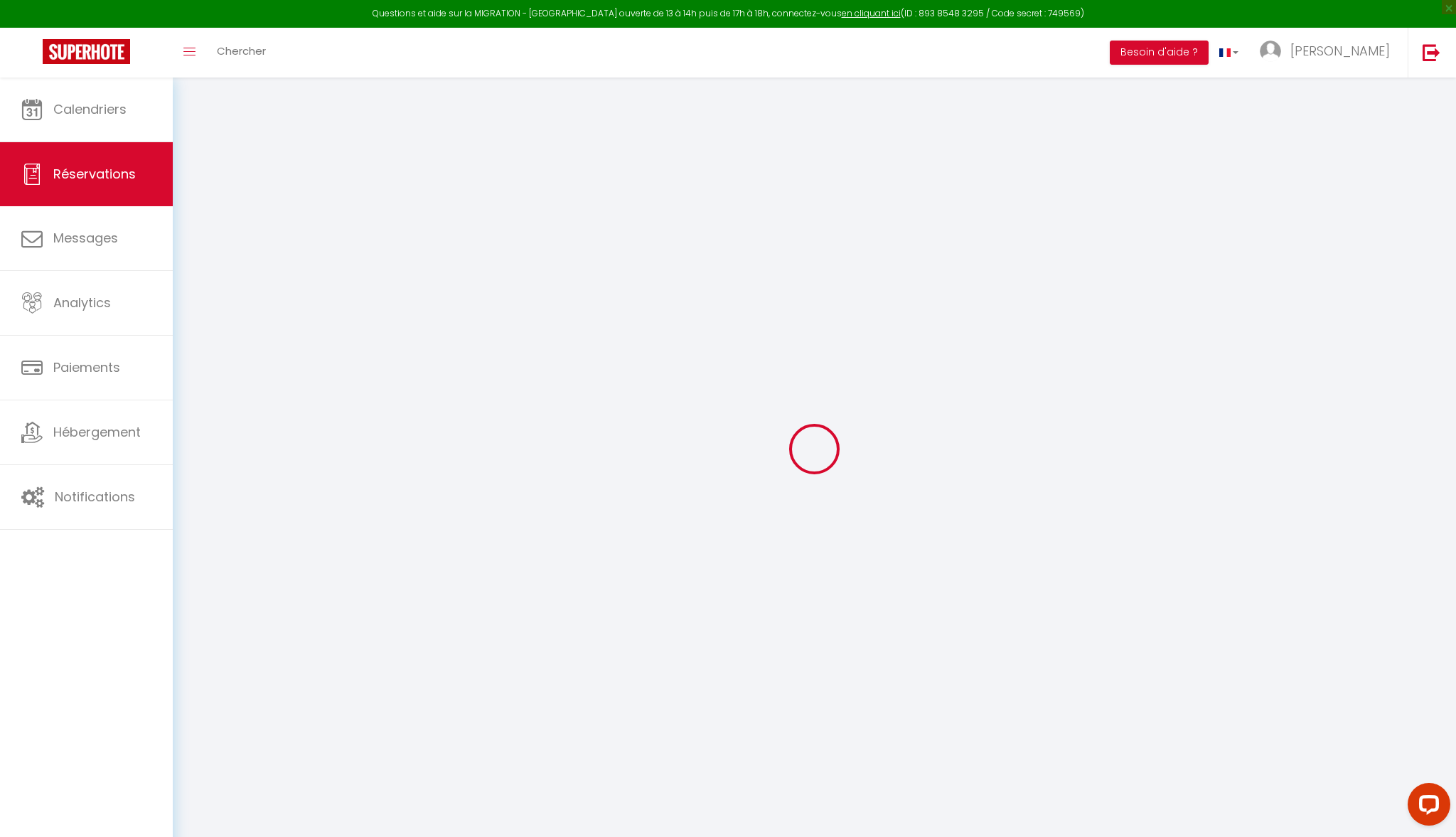
type input "317.35"
type input "21.49"
select select "64555"
select select "1"
select select
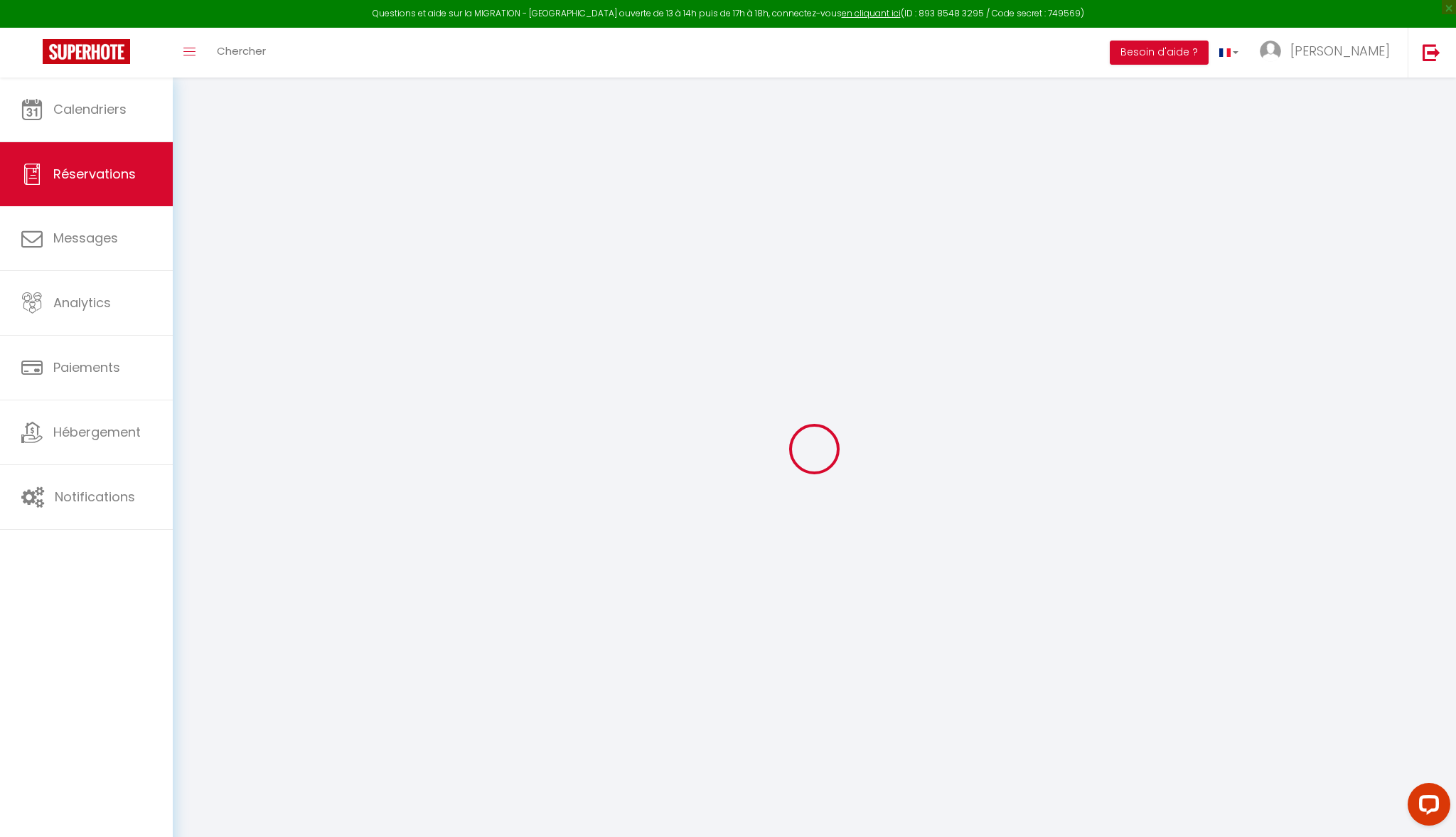
select select
type input "2"
select select "12"
select select "15"
type input "1417.5"
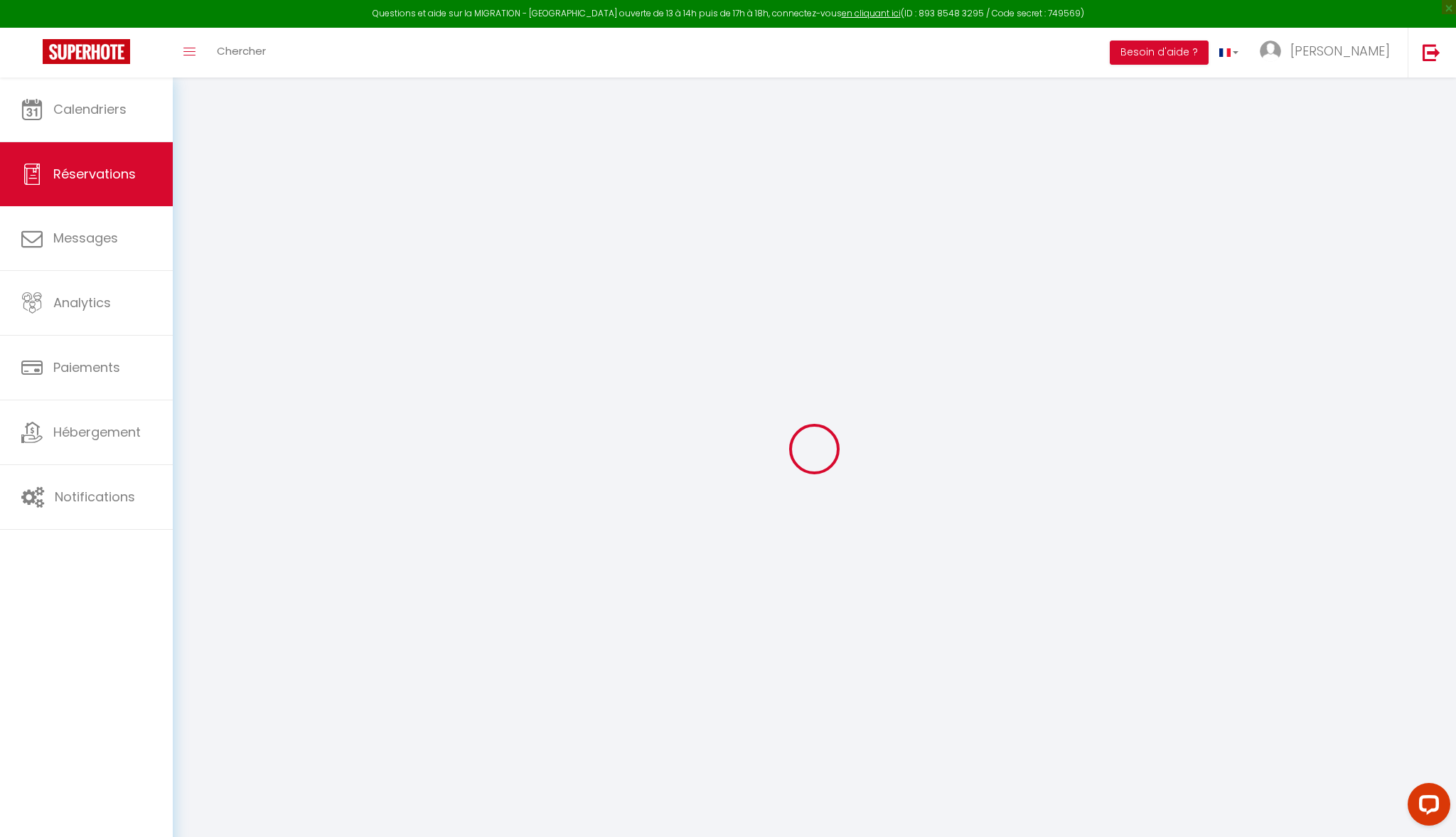
checkbox input "false"
type input "0"
select select "2"
type input "0"
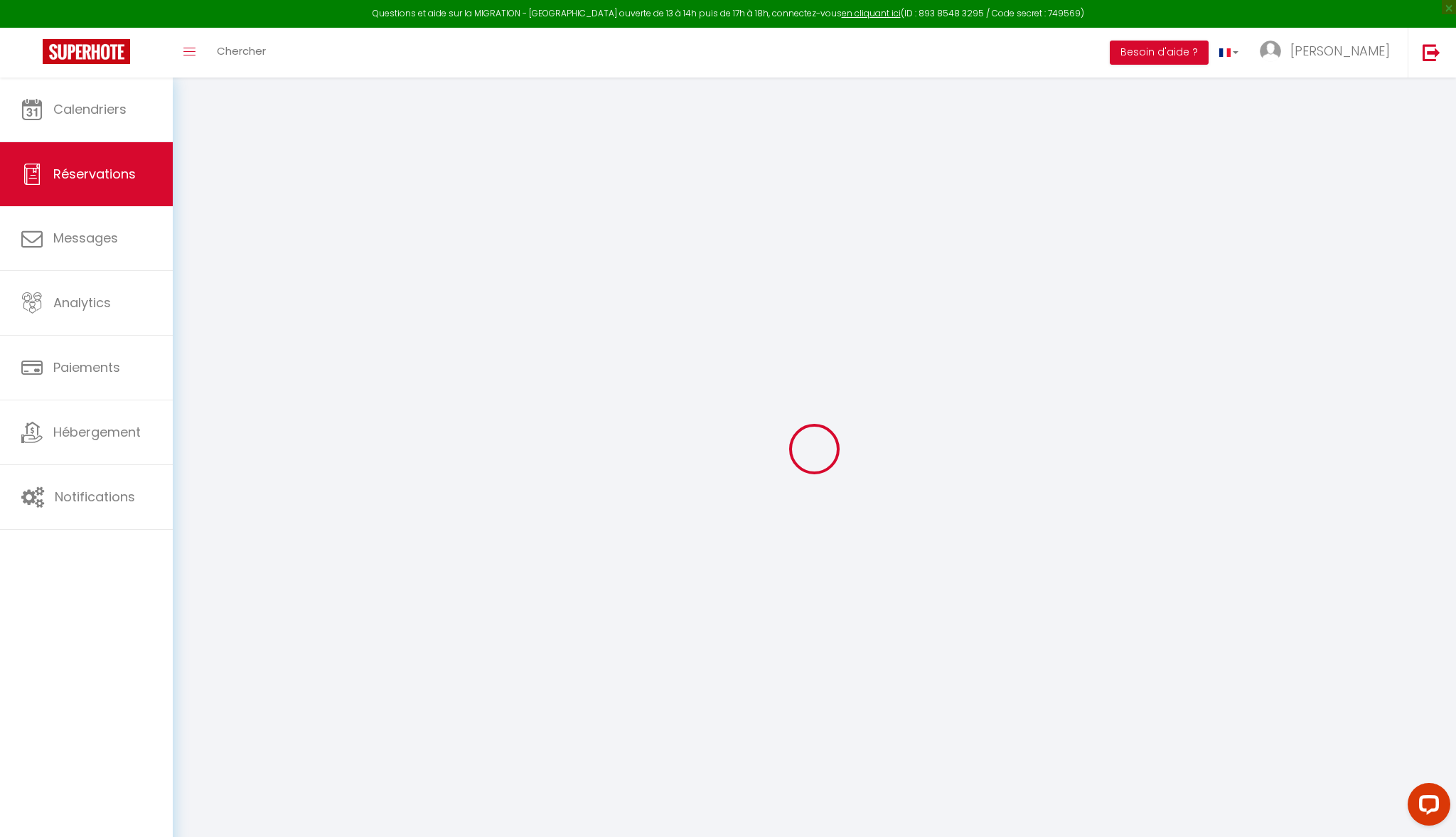
type input "0"
select select
checkbox input "false"
select select
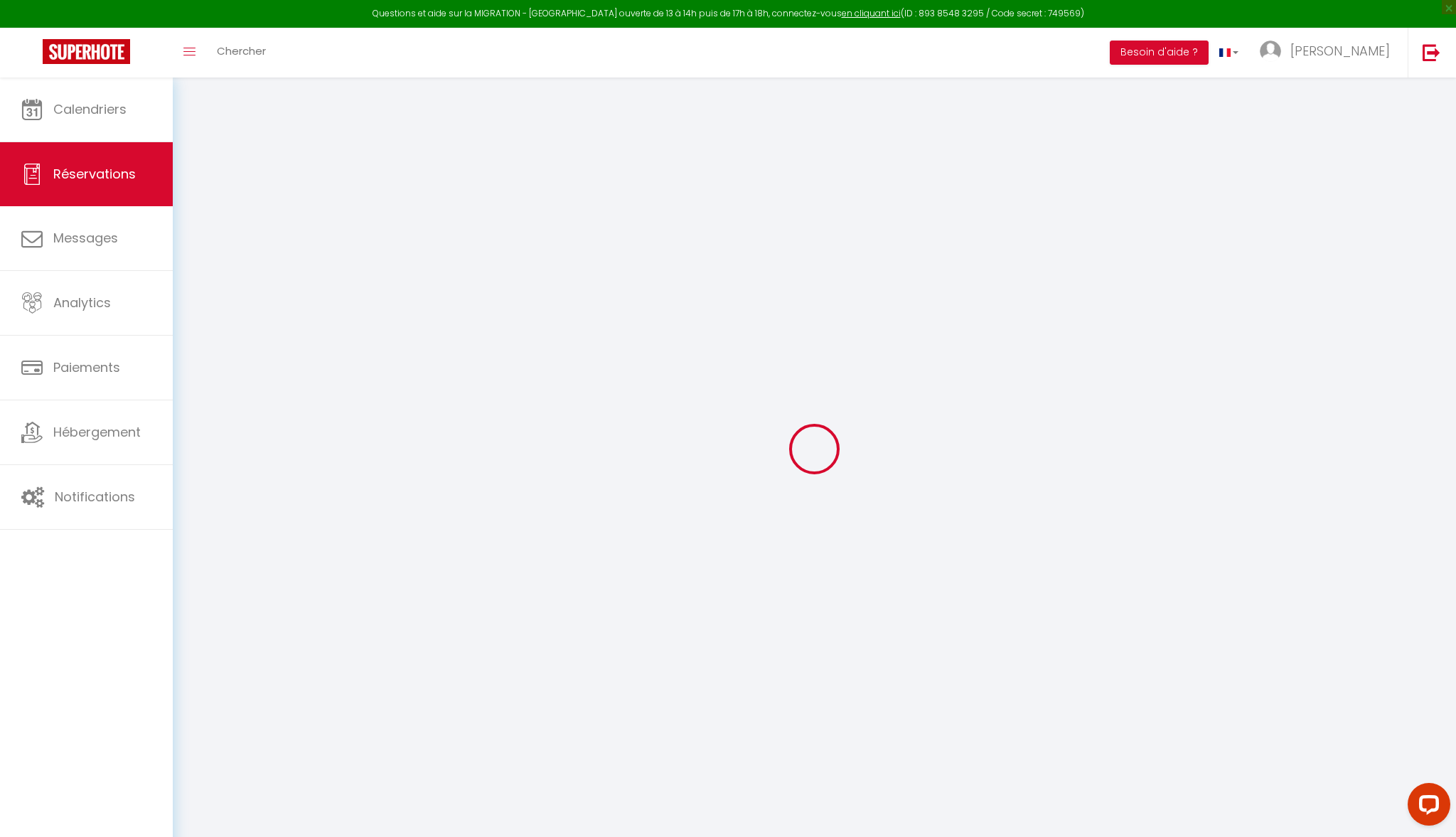
select select
checkbox input "false"
select select
checkbox input "false"
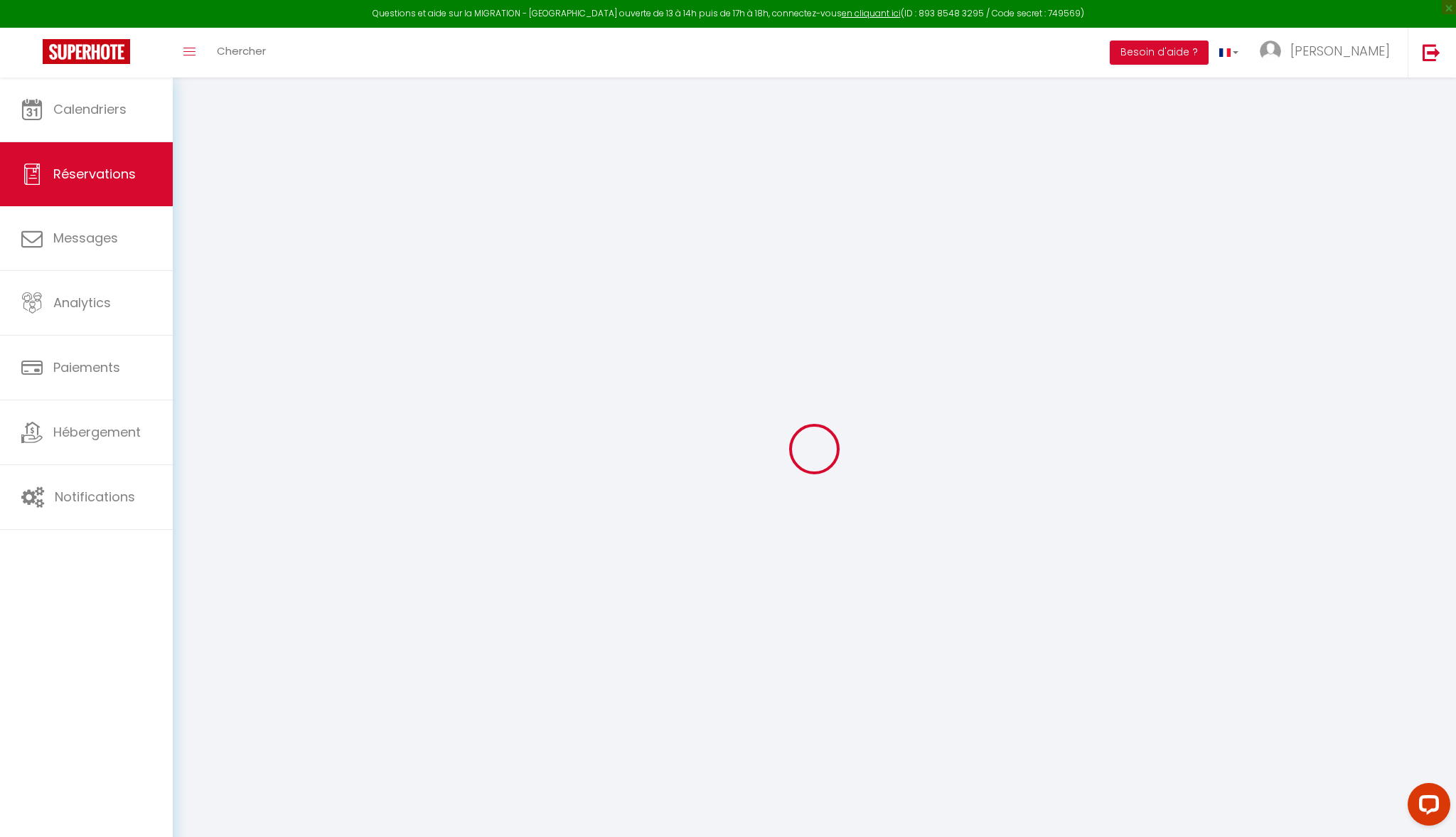
type textarea "** THIS RESERVATION HAS BEEN PRE-PAID ** BOOKING NOTE : Payment charge is EUR 2…"
select select
checkbox input "false"
type input "25"
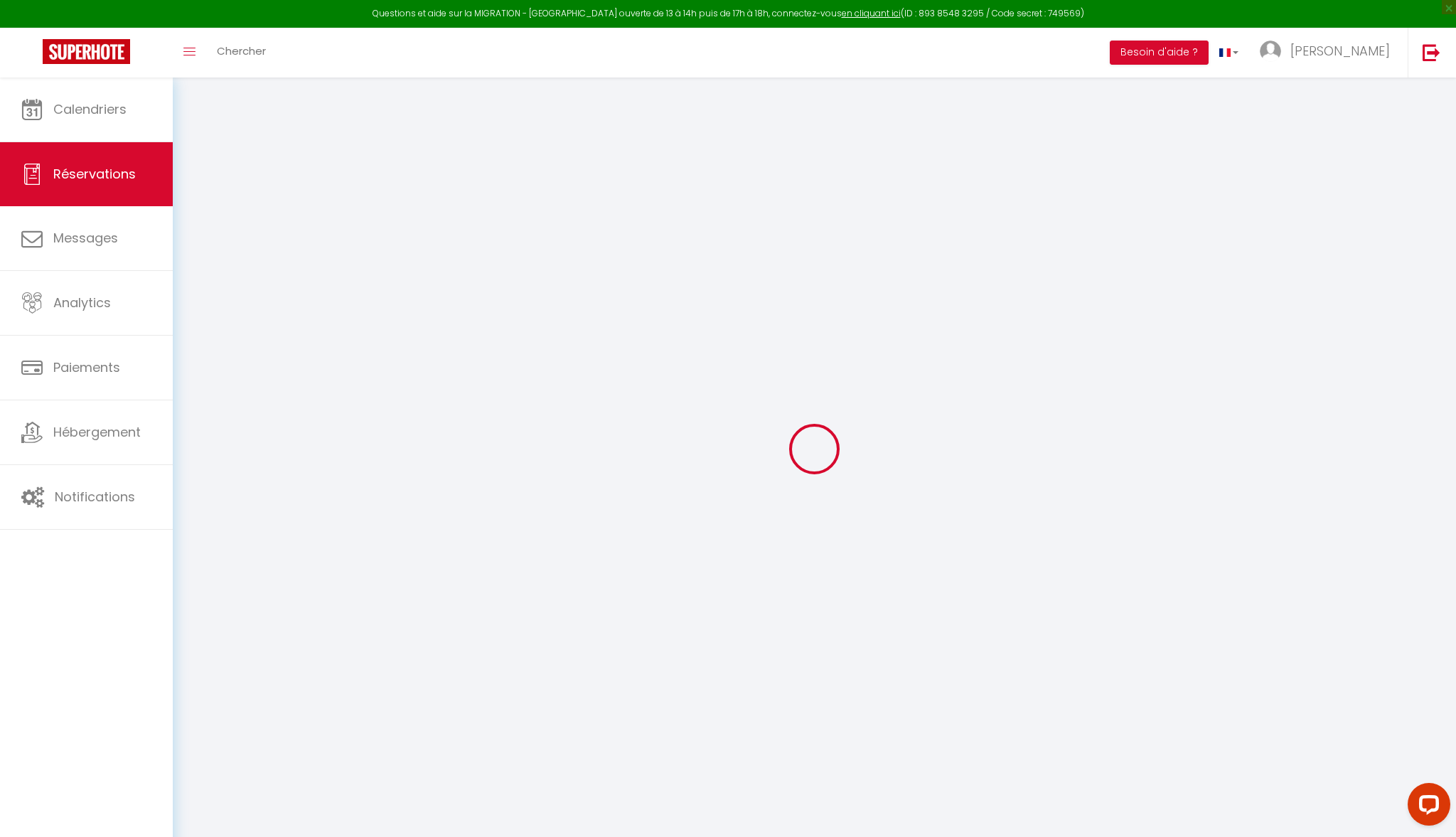
type input "92.78"
select select
checkbox input "false"
select select
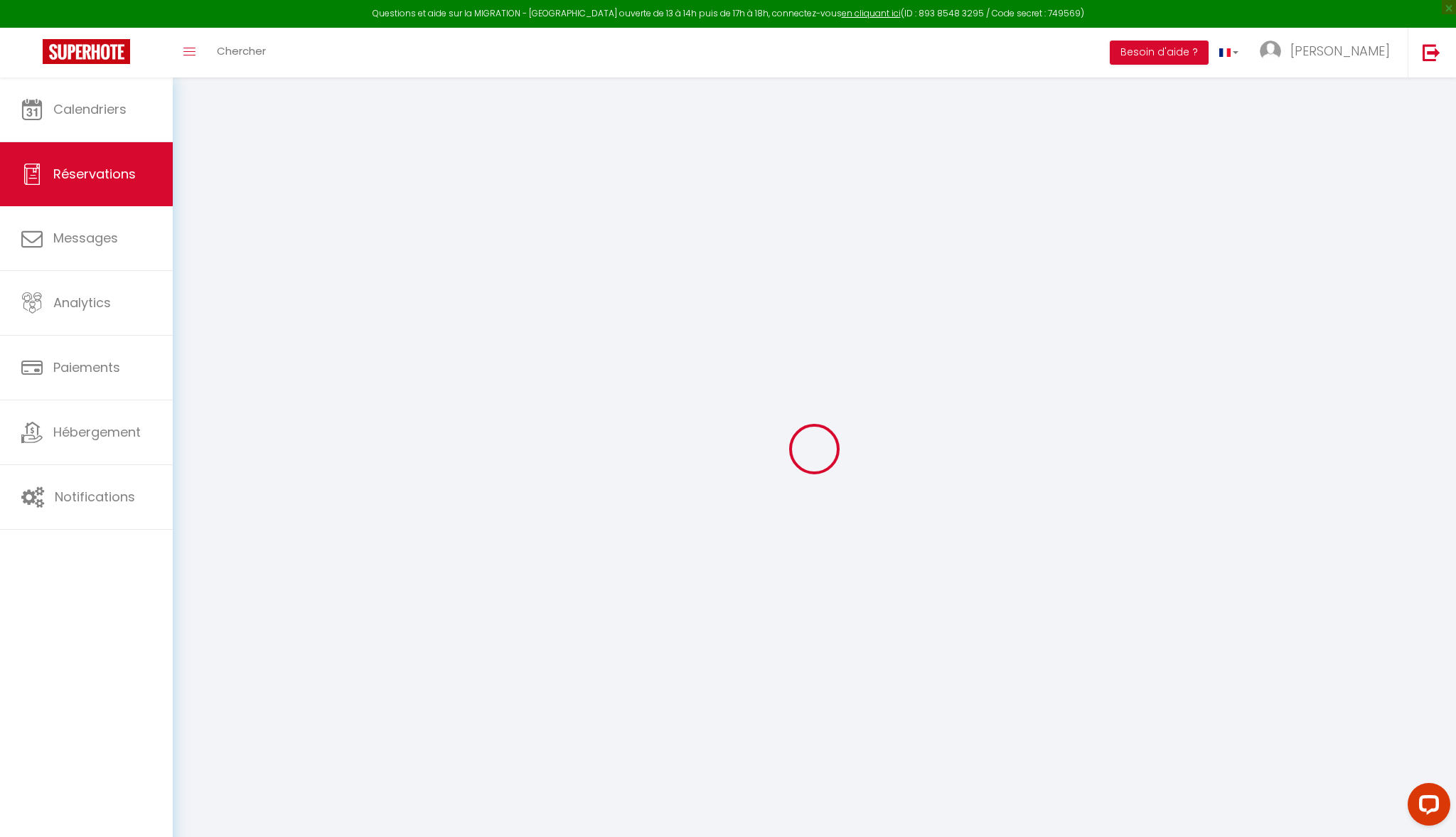
select select
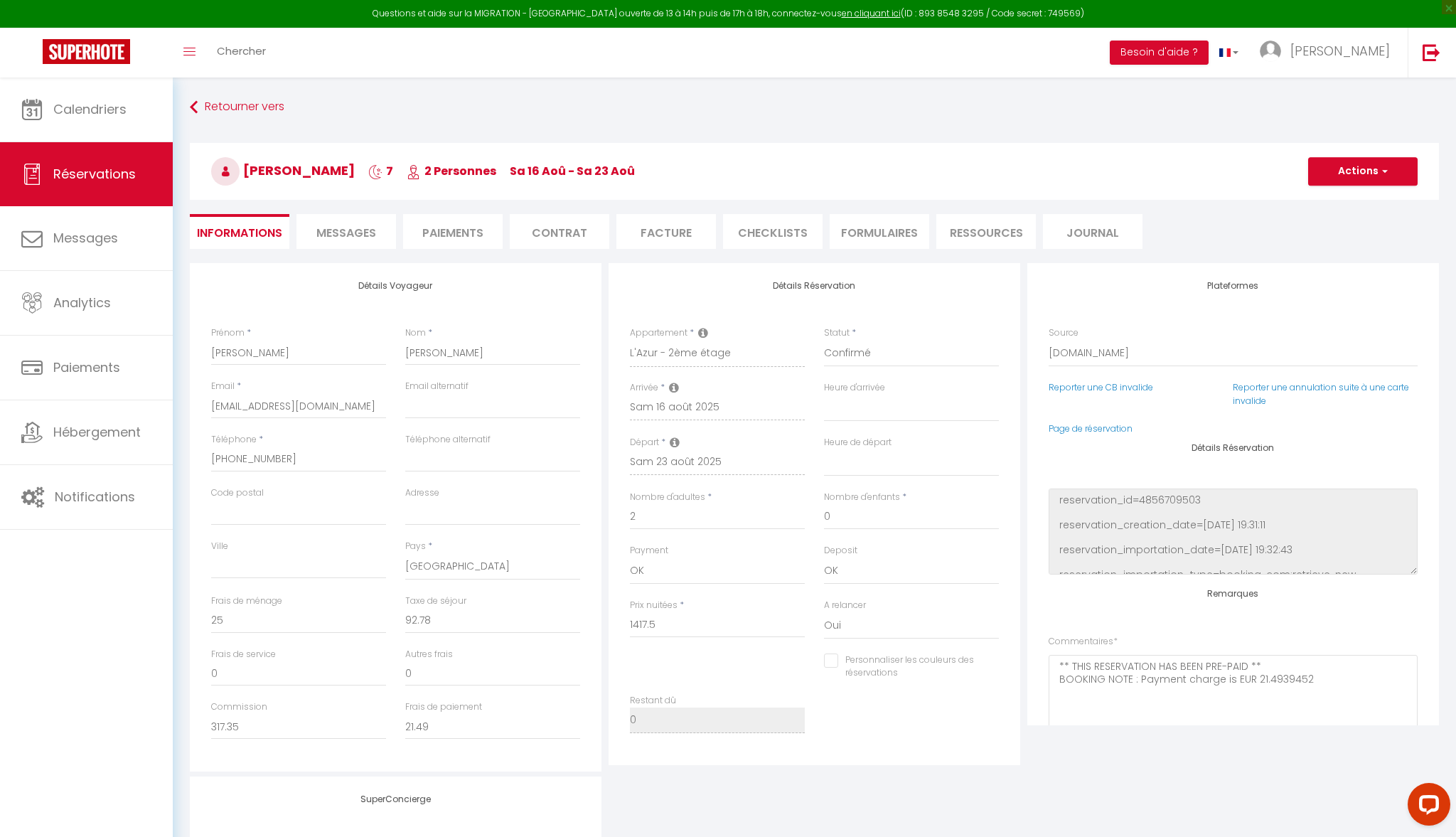
click at [342, 232] on span "Messages" at bounding box center [346, 233] width 59 height 16
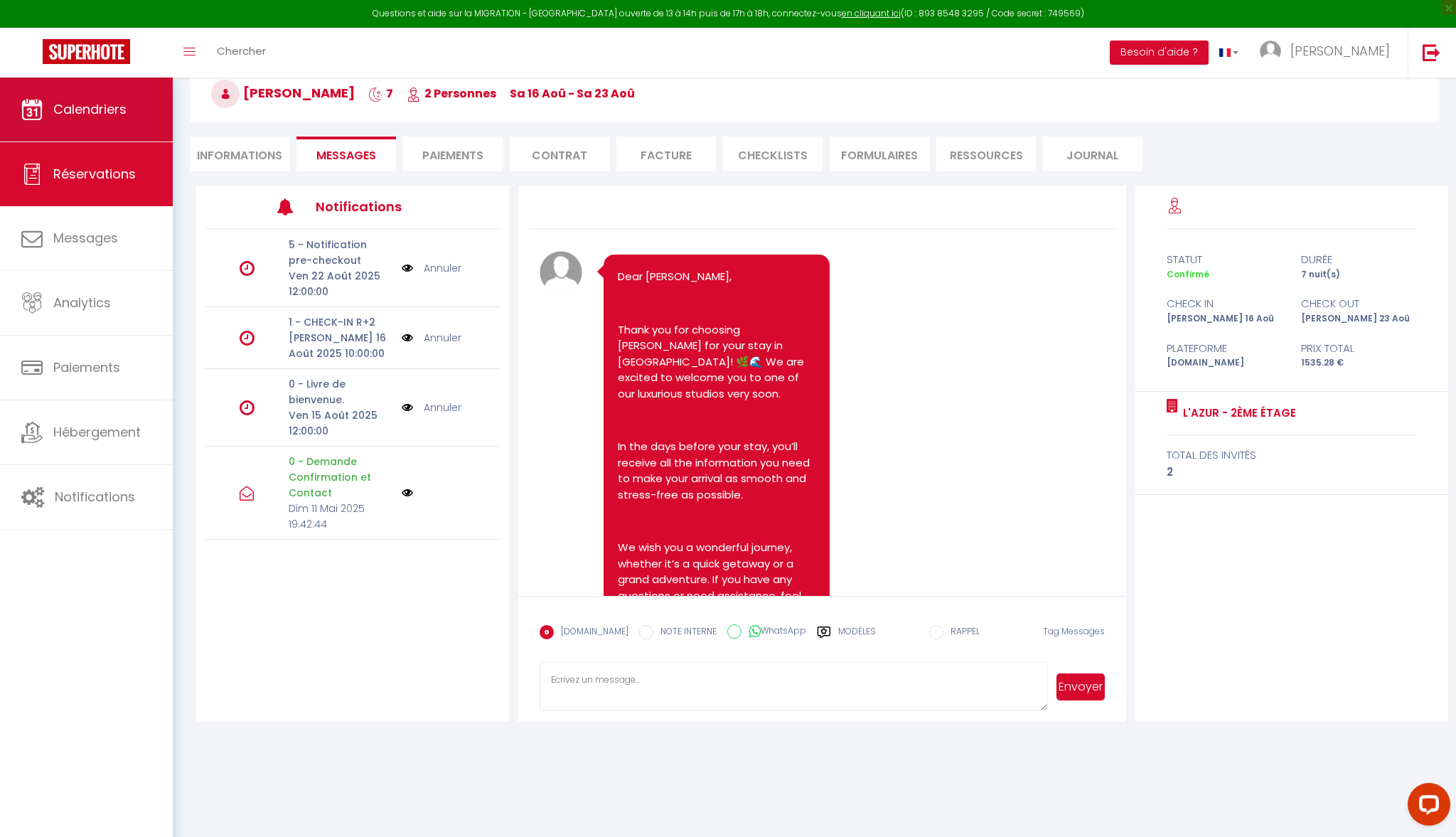
click at [134, 104] on link "Calendriers" at bounding box center [87, 110] width 173 height 64
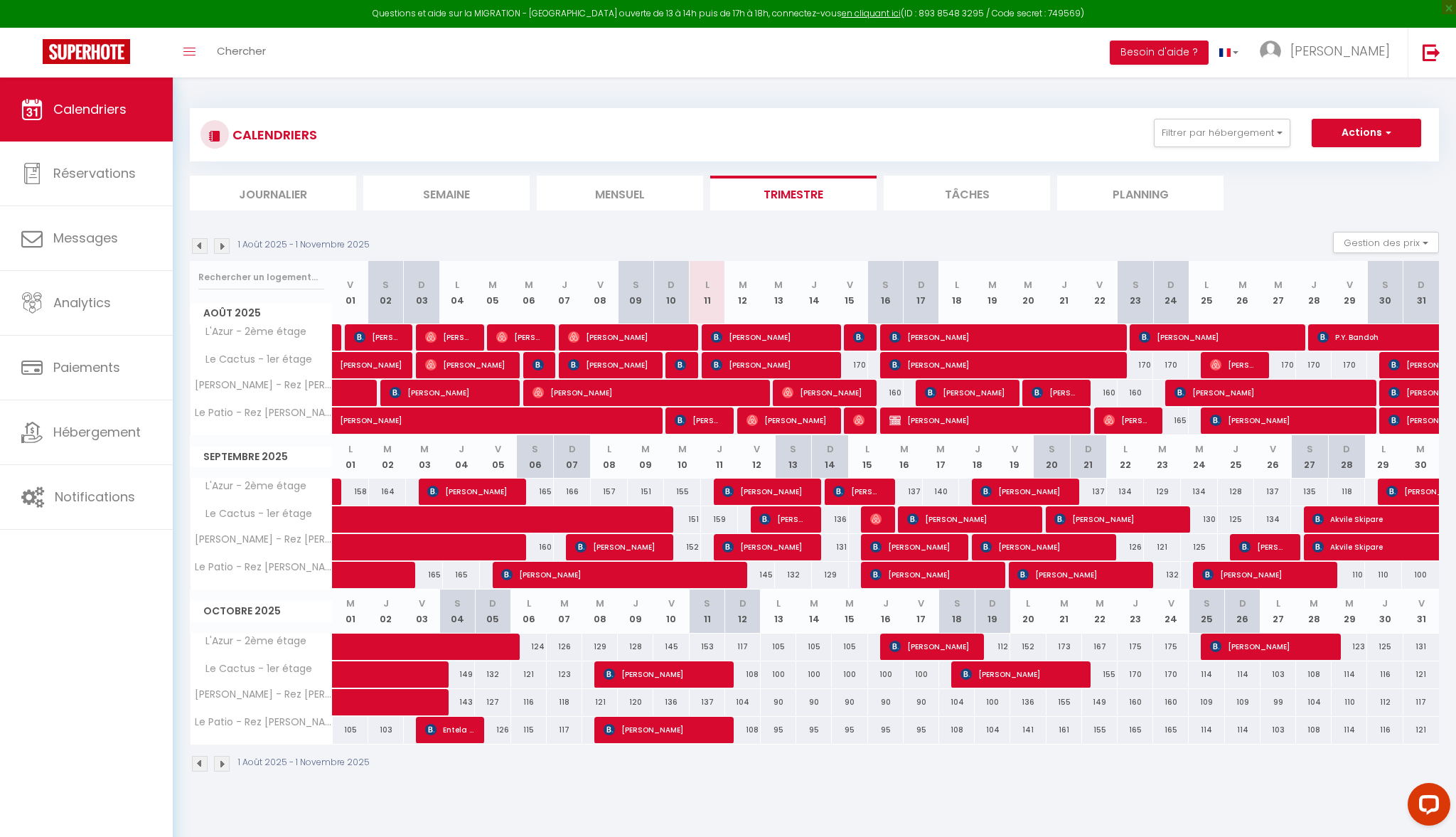
click at [1056, 389] on span "[PERSON_NAME]" at bounding box center [1055, 393] width 49 height 27
select select "OK"
select select "0"
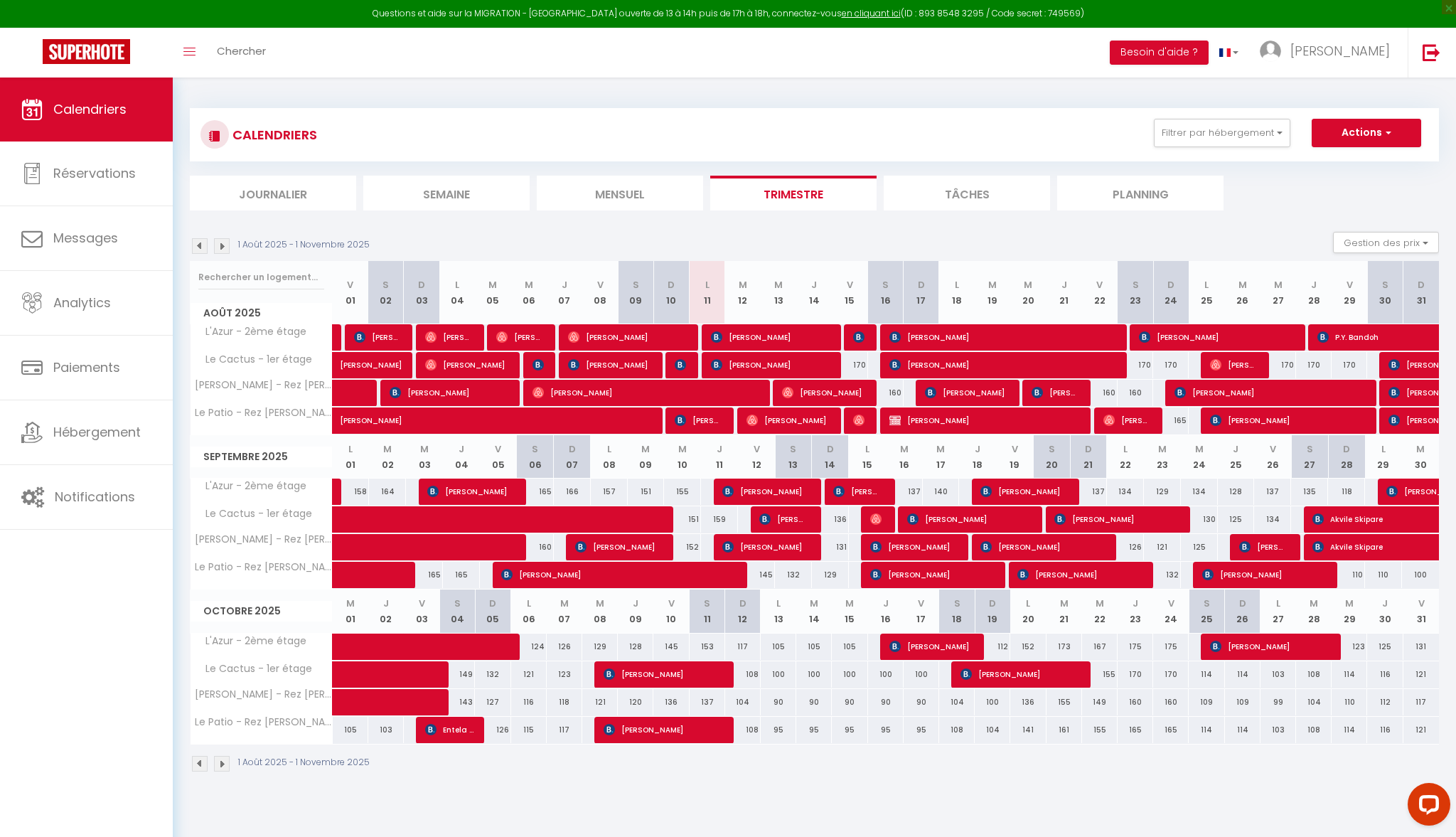
select select "1"
select select
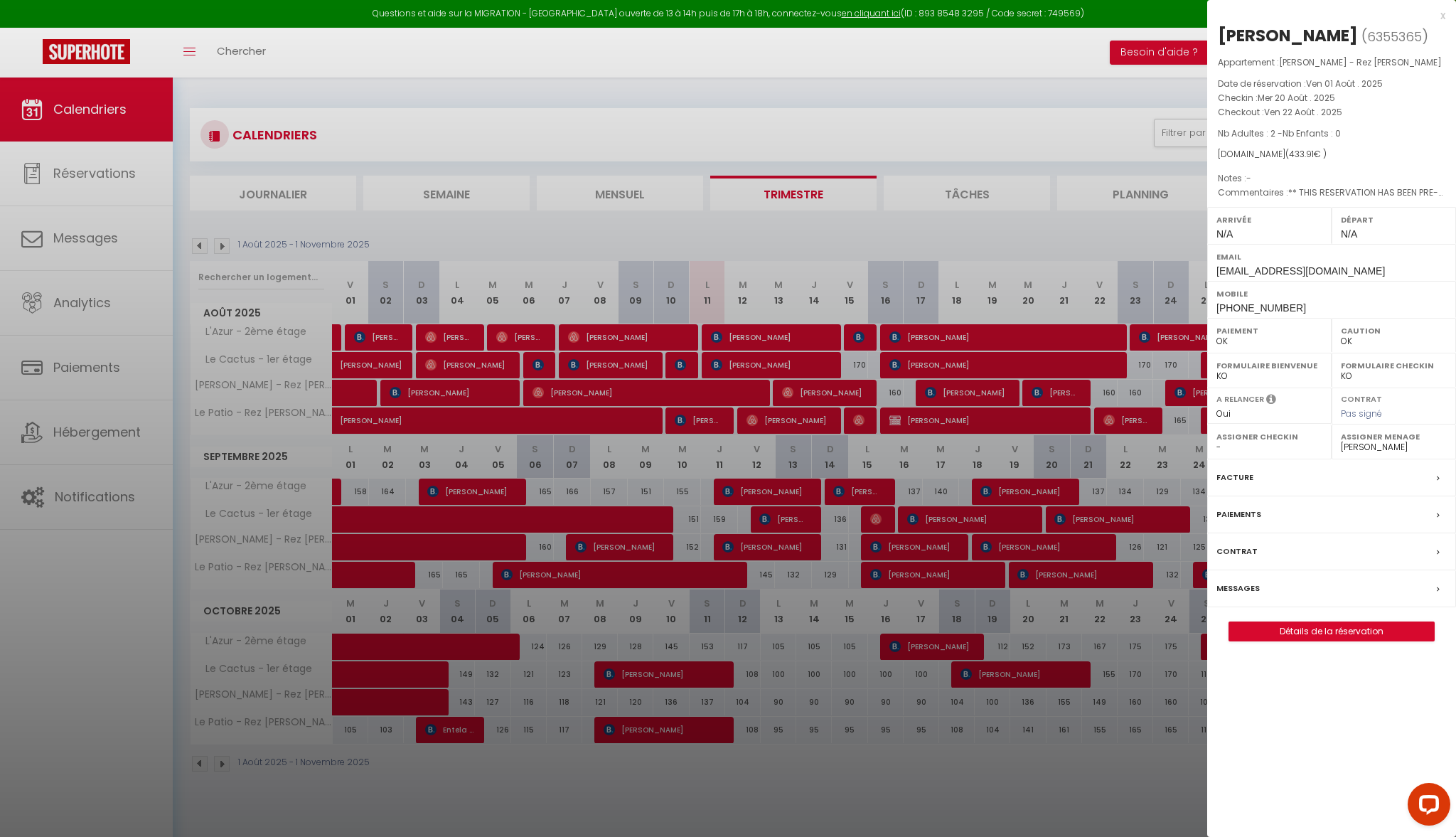
click at [1111, 391] on div at bounding box center [728, 418] width 1456 height 837
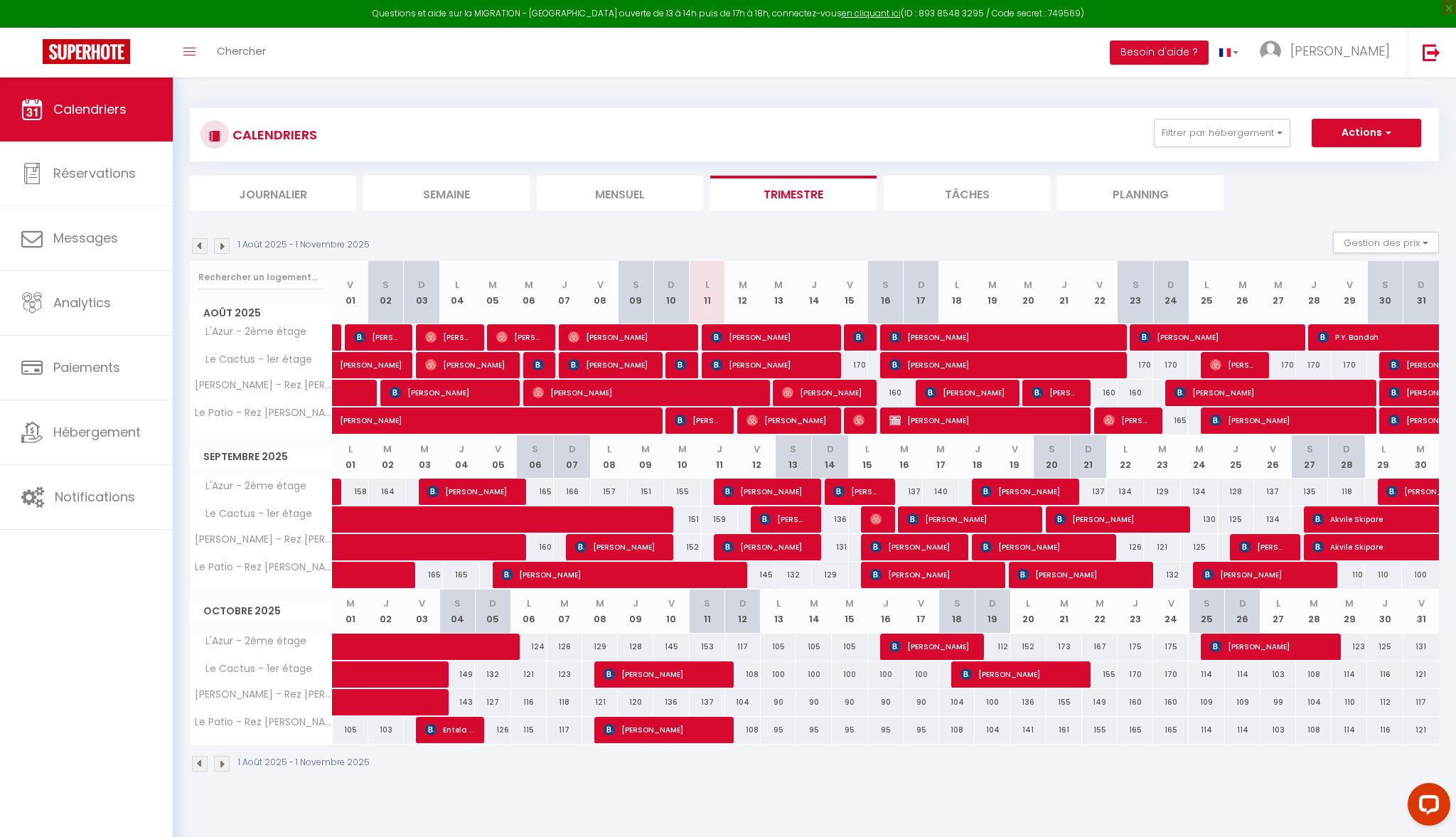
click at [1142, 421] on span "[PERSON_NAME] [PERSON_NAME]" at bounding box center [1127, 420] width 49 height 27
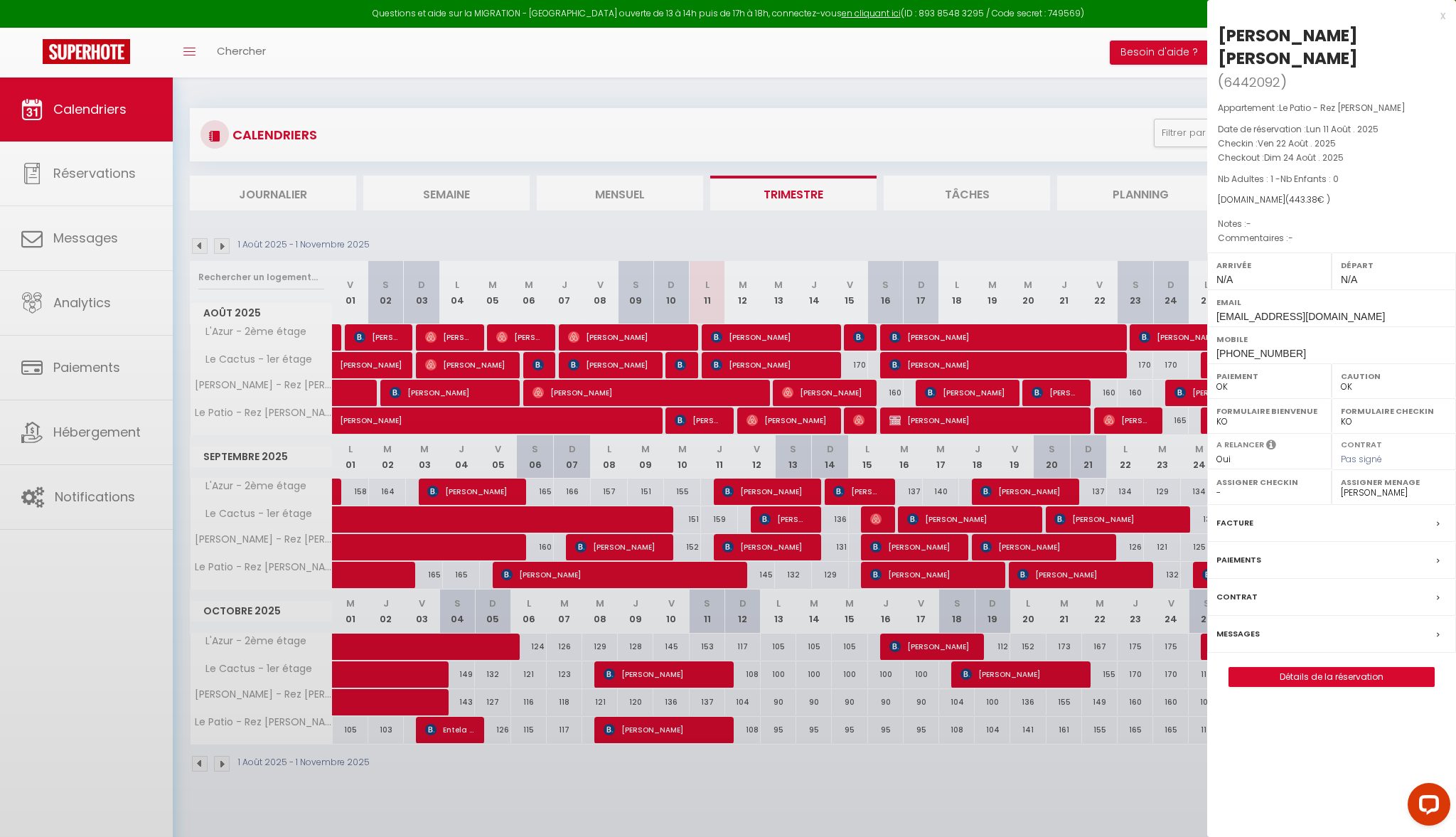
select select "50544"
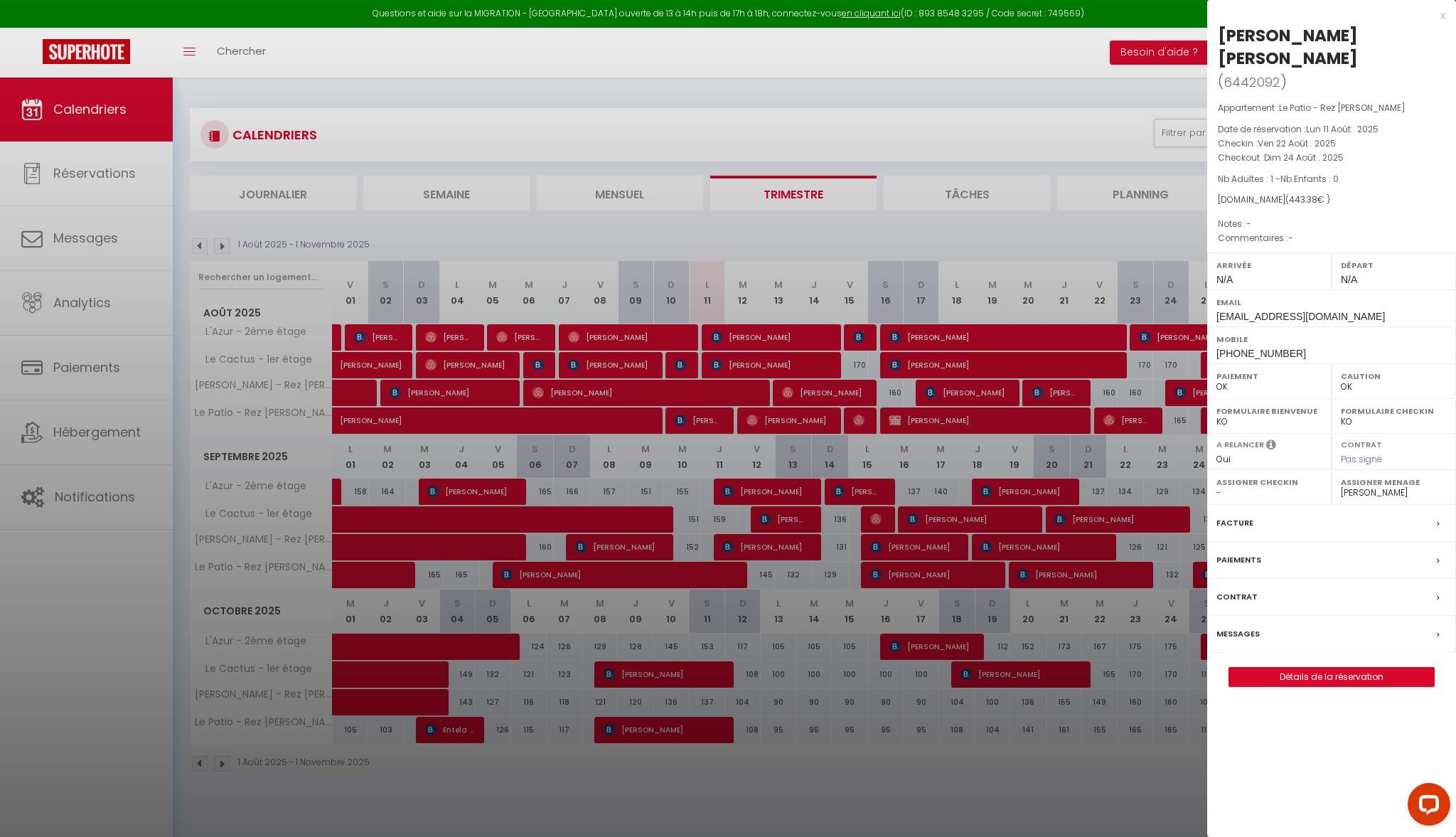
click at [1142, 421] on div at bounding box center [728, 418] width 1456 height 837
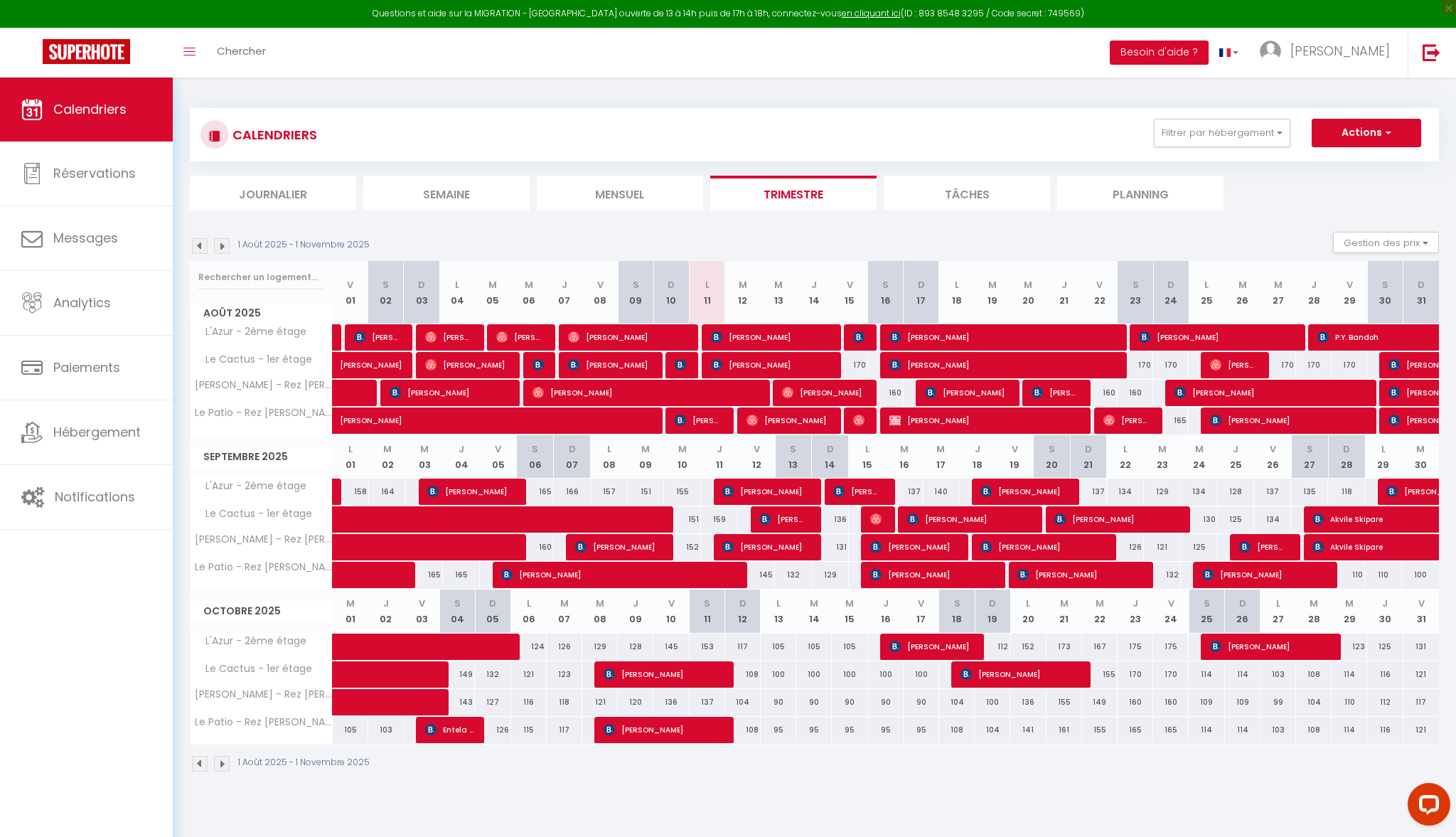
click at [1123, 426] on span "[PERSON_NAME] [PERSON_NAME]" at bounding box center [1127, 420] width 49 height 27
